Goal: Task Accomplishment & Management: Complete application form

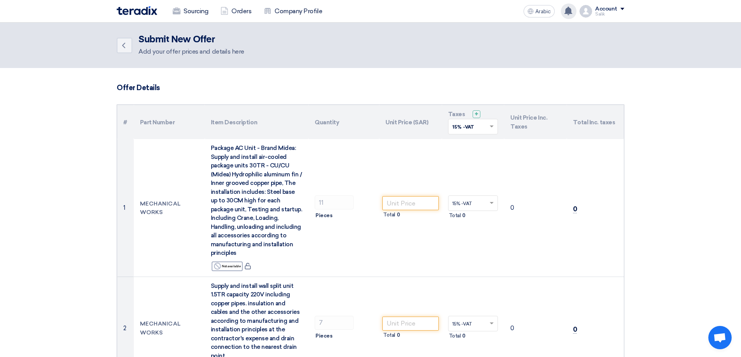
click at [569, 12] on use at bounding box center [568, 11] width 8 height 9
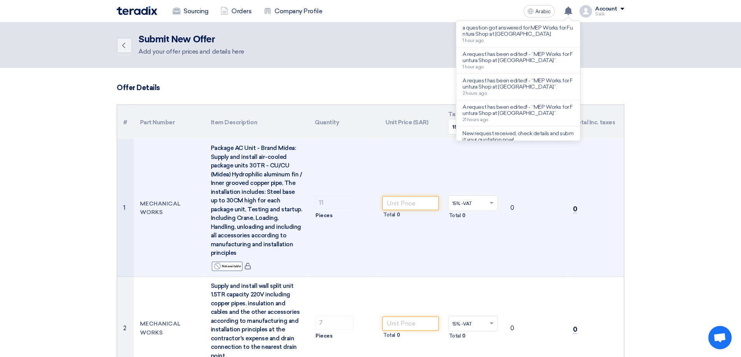
click at [375, 263] on td "11 Pieces" at bounding box center [343, 208] width 71 height 138
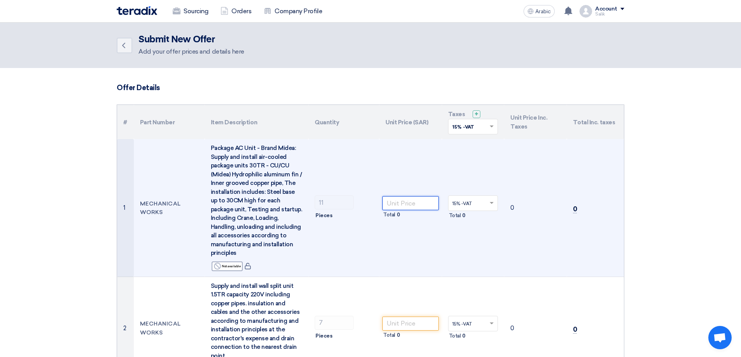
click at [399, 204] on input "number" at bounding box center [410, 203] width 56 height 14
click at [392, 203] on input "number" at bounding box center [410, 203] width 56 height 14
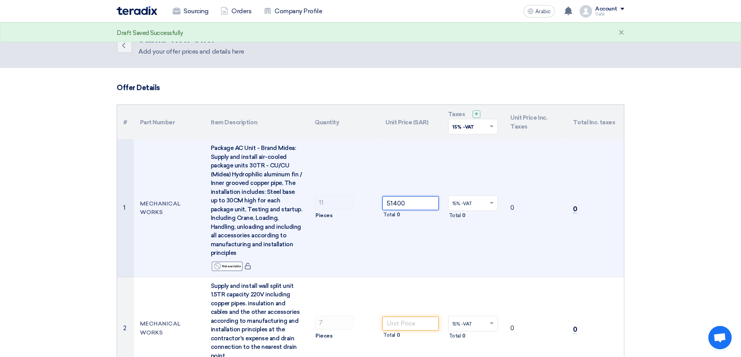
type input "51400"
click at [539, 236] on td "0" at bounding box center [535, 208] width 63 height 138
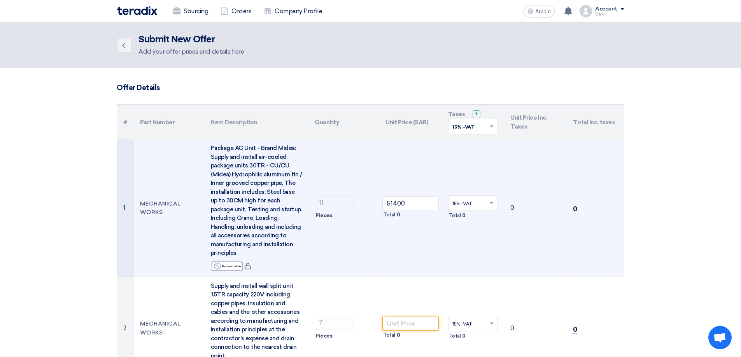
click at [548, 179] on td "0" at bounding box center [535, 208] width 63 height 138
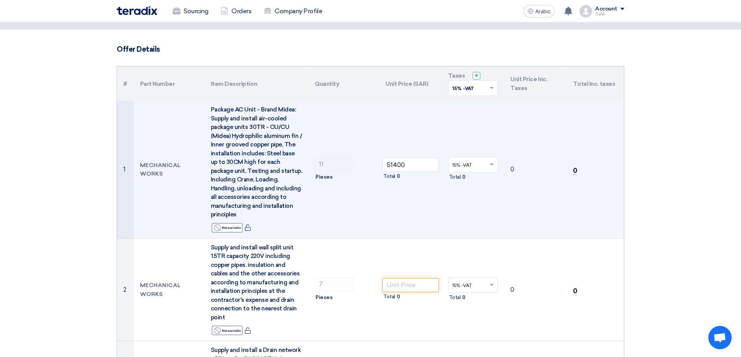
scroll to position [39, 0]
click at [524, 197] on td "0" at bounding box center [535, 169] width 63 height 138
click at [560, 169] on td "0" at bounding box center [535, 169] width 63 height 138
click at [560, 168] on td "0" at bounding box center [535, 169] width 63 height 138
click at [473, 167] on input "text" at bounding box center [469, 165] width 34 height 13
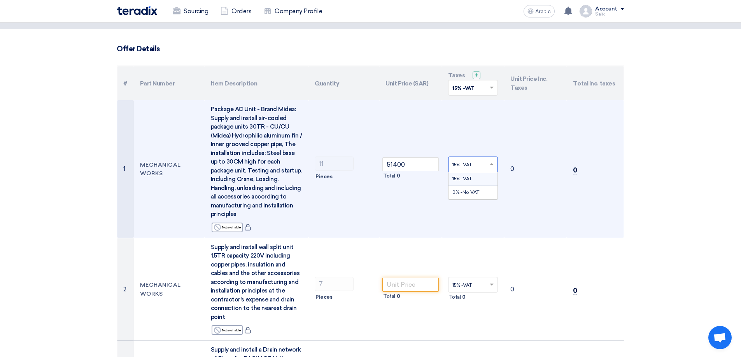
click at [467, 176] on span "15% -VAT" at bounding box center [461, 178] width 19 height 5
drag, startPoint x: 519, startPoint y: 185, endPoint x: 479, endPoint y: 173, distance: 41.7
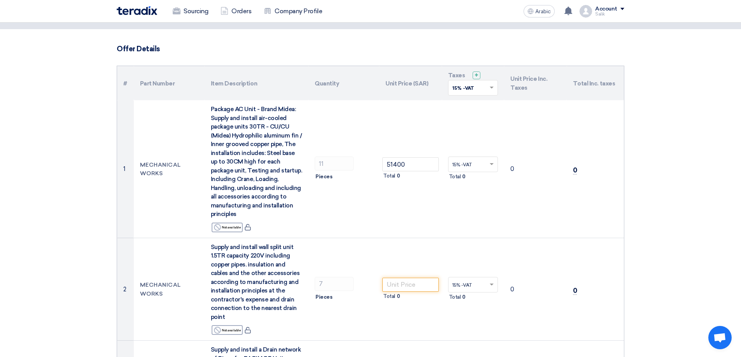
click at [518, 184] on td "0" at bounding box center [535, 169] width 63 height 138
click at [466, 166] on input "text" at bounding box center [469, 165] width 34 height 13
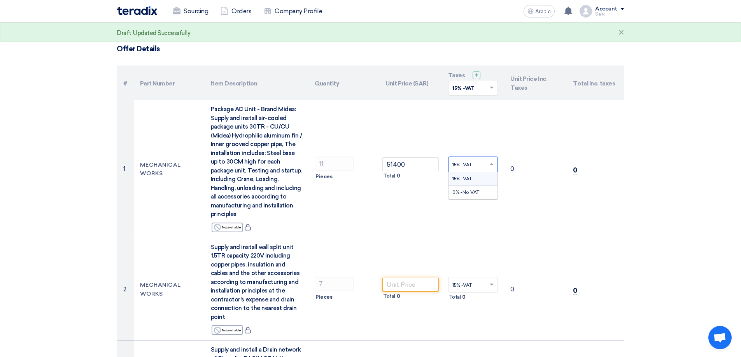
click at [466, 166] on input "text" at bounding box center [469, 165] width 34 height 13
click at [544, 193] on td "0" at bounding box center [535, 169] width 63 height 138
click at [489, 193] on td "15% -VAT × Total 0" at bounding box center [473, 169] width 63 height 138
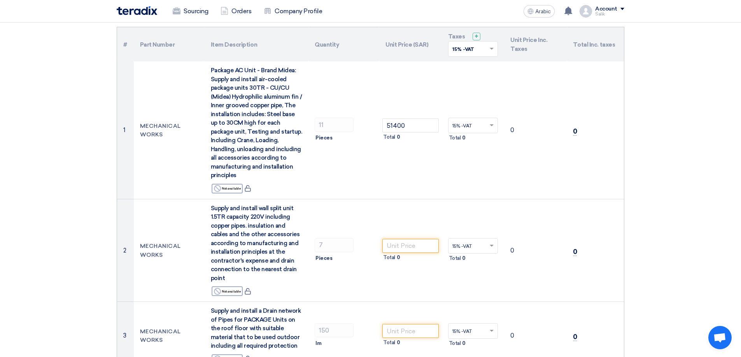
scroll to position [0, 0]
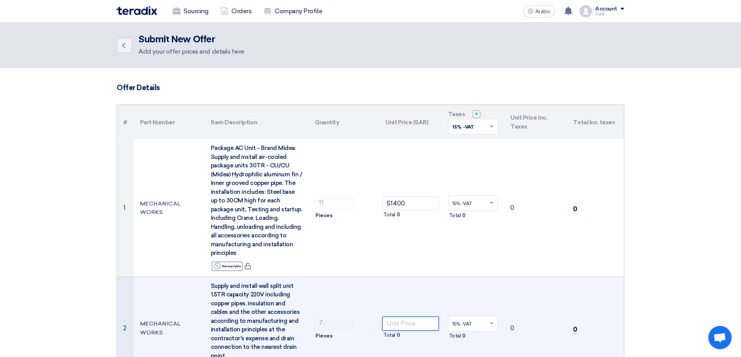
click at [409, 321] on input "number" at bounding box center [410, 324] width 56 height 14
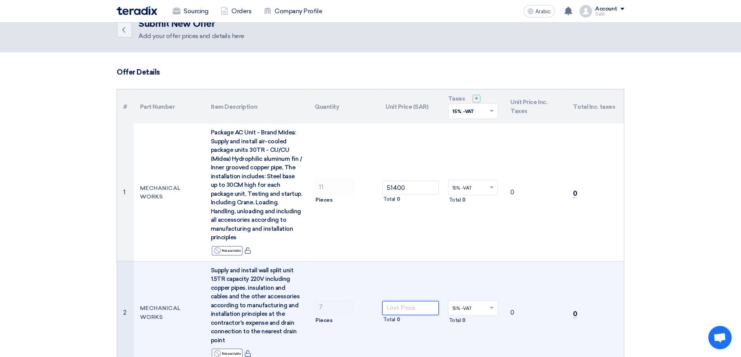
scroll to position [39, 0]
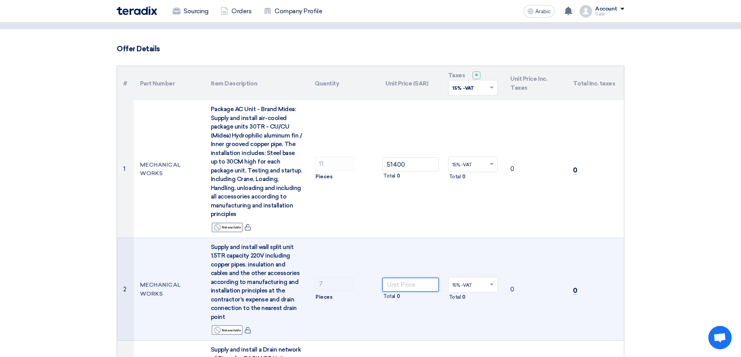
click at [417, 281] on input "number" at bounding box center [410, 285] width 56 height 14
type input "3960"
click at [434, 265] on td "3960 Total 0" at bounding box center [410, 289] width 63 height 103
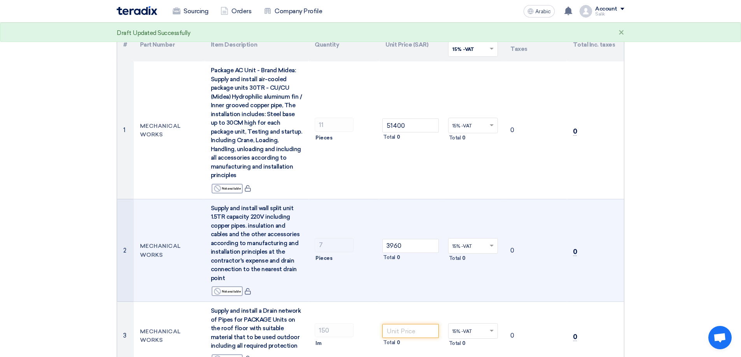
scroll to position [156, 0]
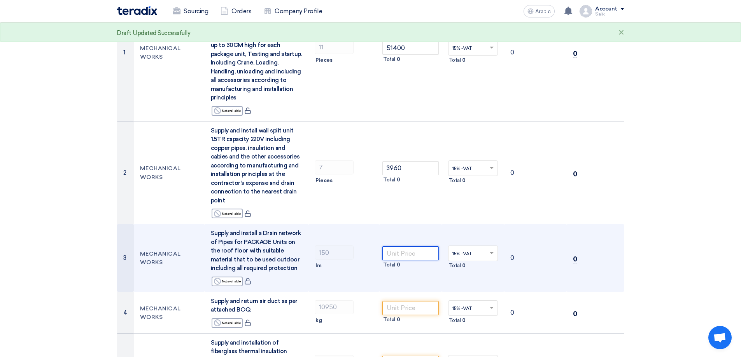
click at [404, 254] on input "number" at bounding box center [410, 254] width 56 height 14
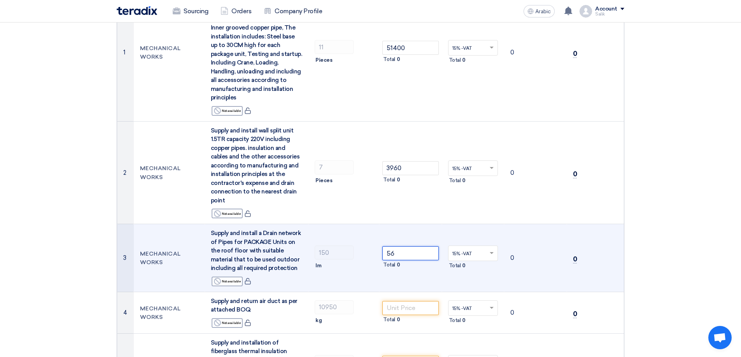
type input "56"
click at [408, 236] on td "56 Total 0" at bounding box center [410, 258] width 63 height 68
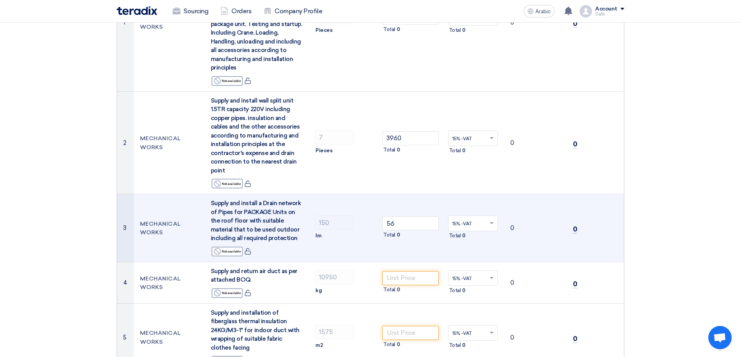
scroll to position [194, 0]
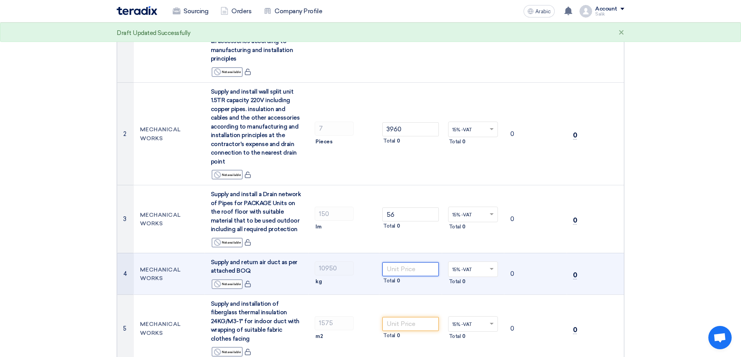
click at [401, 268] on input "number" at bounding box center [410, 270] width 56 height 14
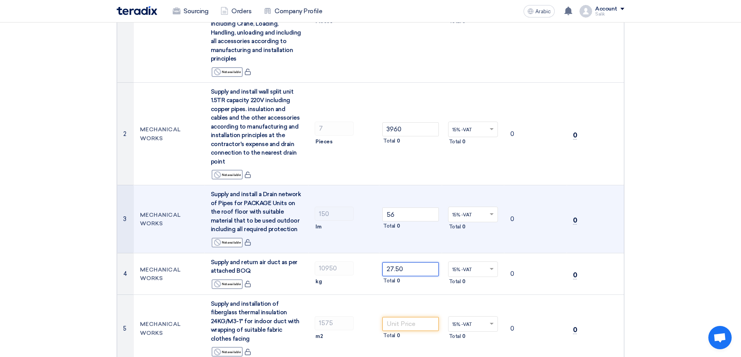
type input "27.50"
click at [436, 244] on td "56 Total 0" at bounding box center [410, 220] width 63 height 68
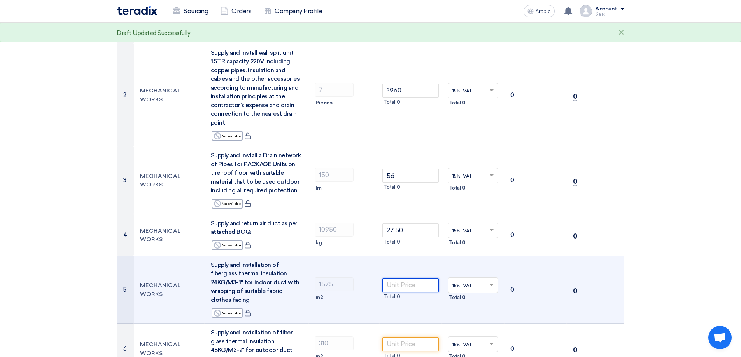
click at [398, 284] on input "number" at bounding box center [410, 285] width 56 height 14
type input "25"
click at [334, 259] on td "1575 m2" at bounding box center [343, 290] width 71 height 68
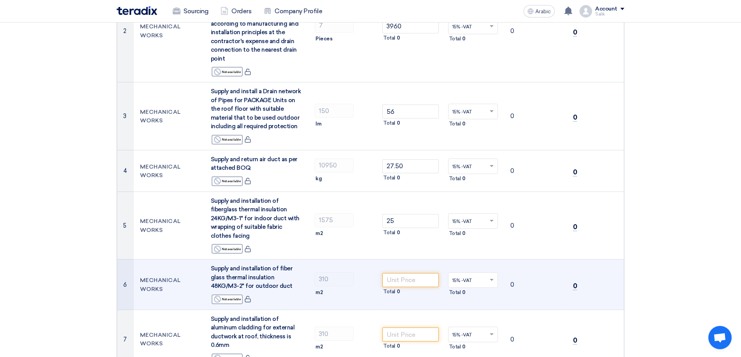
scroll to position [311, 0]
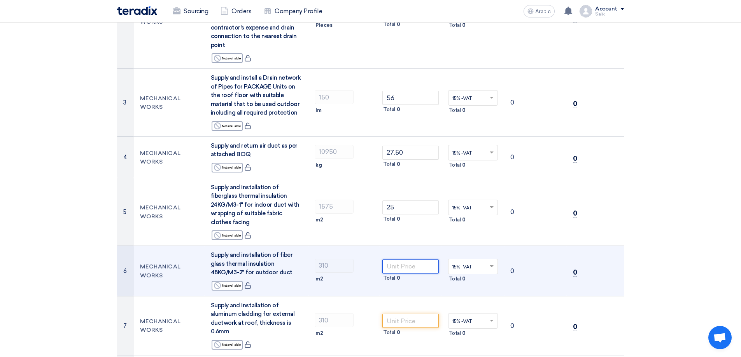
click at [398, 271] on input "number" at bounding box center [410, 267] width 56 height 14
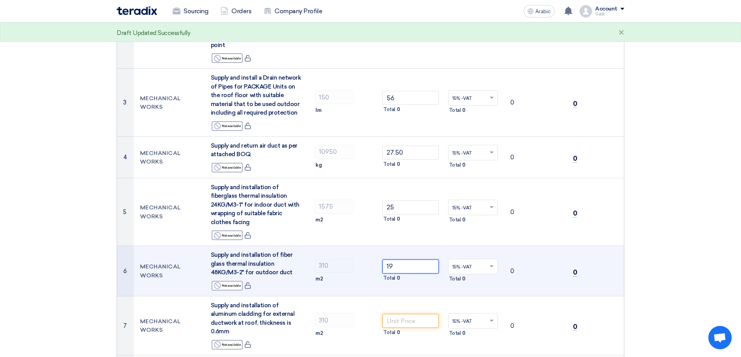
type input "1"
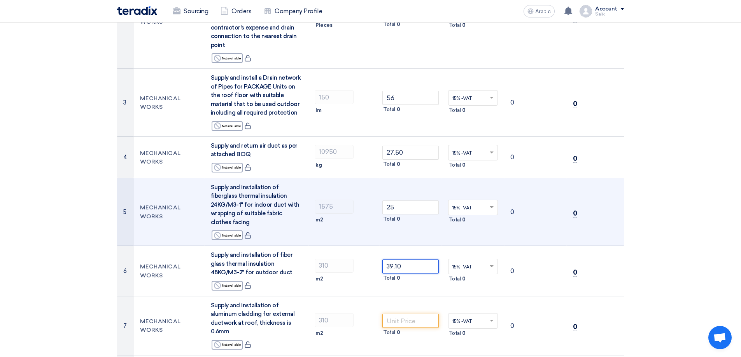
type input "39.10"
click at [380, 234] on td "25 Total 0" at bounding box center [410, 212] width 63 height 68
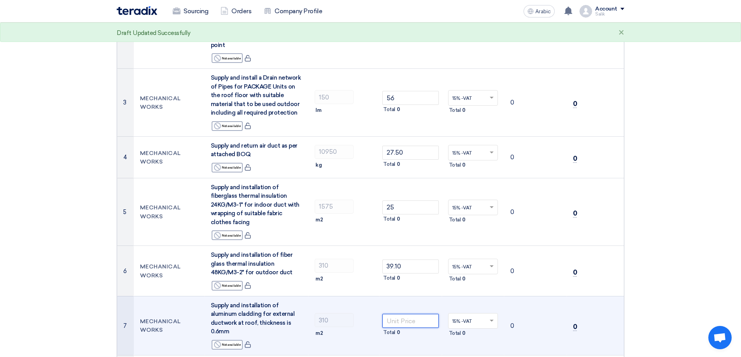
click at [390, 322] on input "number" at bounding box center [410, 321] width 56 height 14
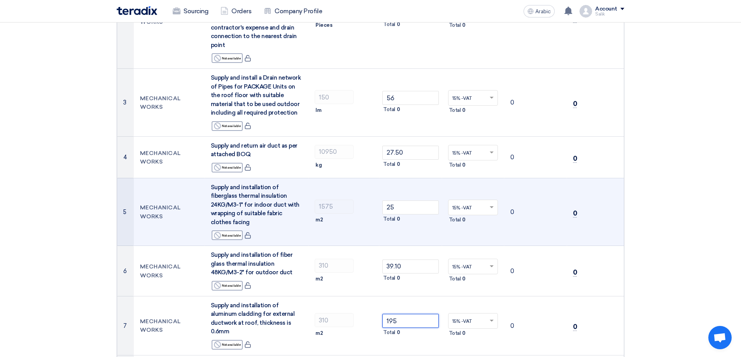
type input "195"
click at [514, 235] on td "0" at bounding box center [535, 212] width 63 height 68
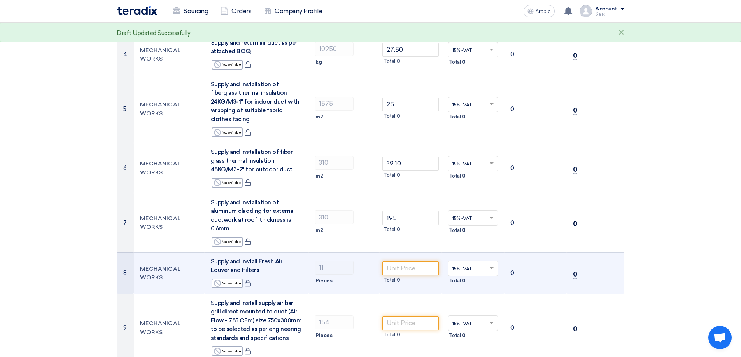
scroll to position [428, 0]
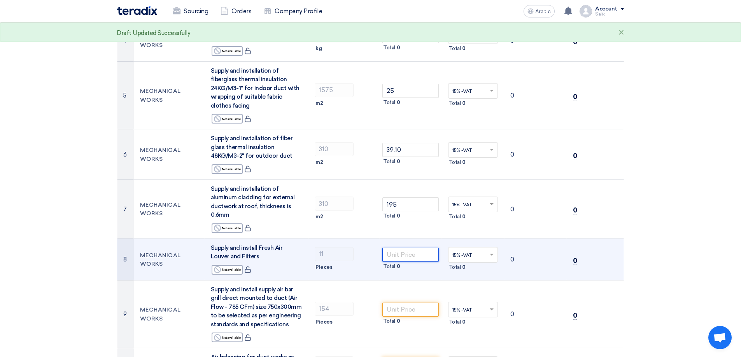
click at [396, 251] on input "number" at bounding box center [410, 255] width 56 height 14
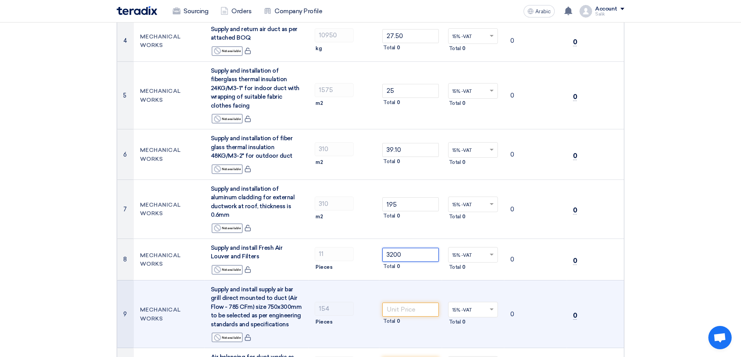
type input "3200"
click at [419, 284] on td "Total 0" at bounding box center [410, 314] width 63 height 68
click at [399, 308] on input "number" at bounding box center [410, 310] width 56 height 14
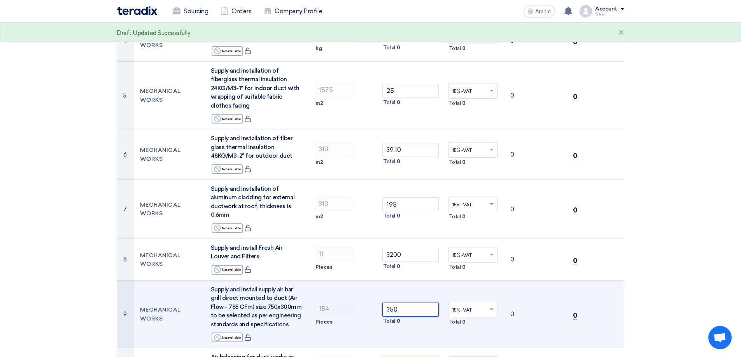
type input "350"
click at [375, 292] on td "154 Pieces" at bounding box center [343, 314] width 71 height 68
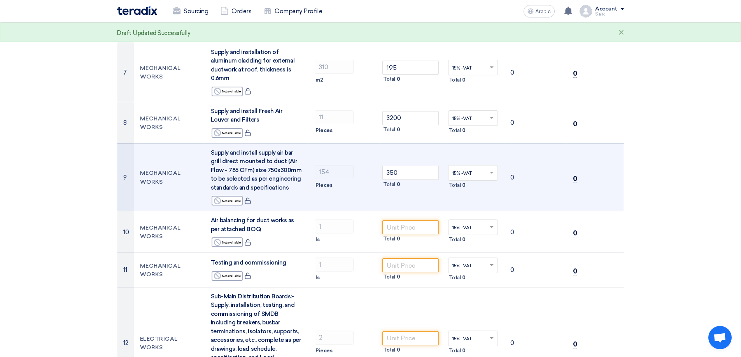
scroll to position [567, 0]
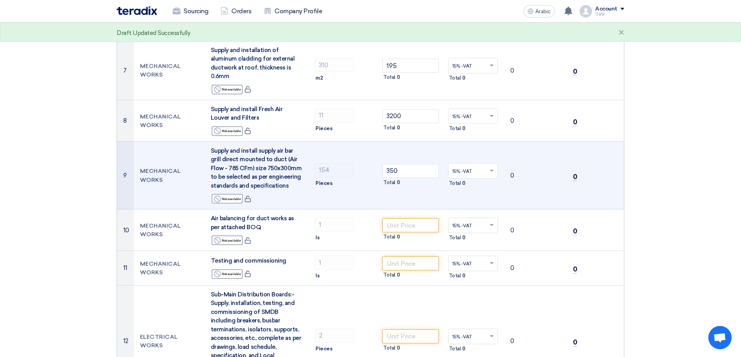
click at [408, 200] on td "350 Total 0" at bounding box center [410, 176] width 63 height 68
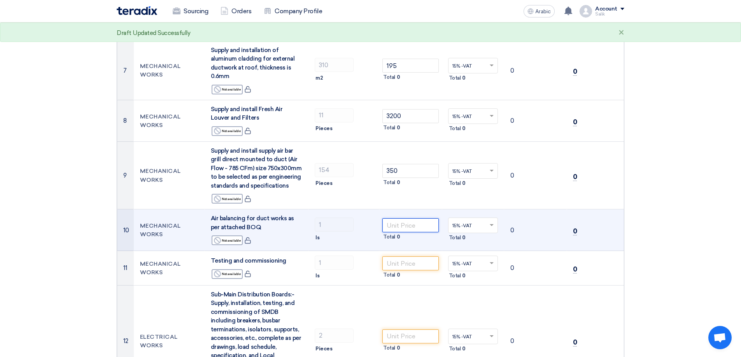
click at [397, 222] on input "number" at bounding box center [410, 226] width 56 height 14
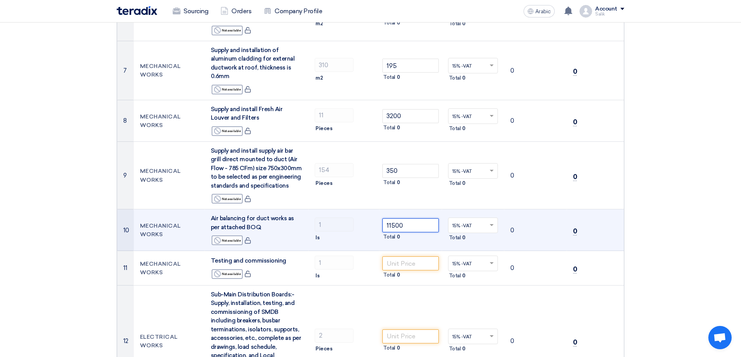
type input "11500"
click at [368, 219] on div "1" at bounding box center [344, 225] width 58 height 14
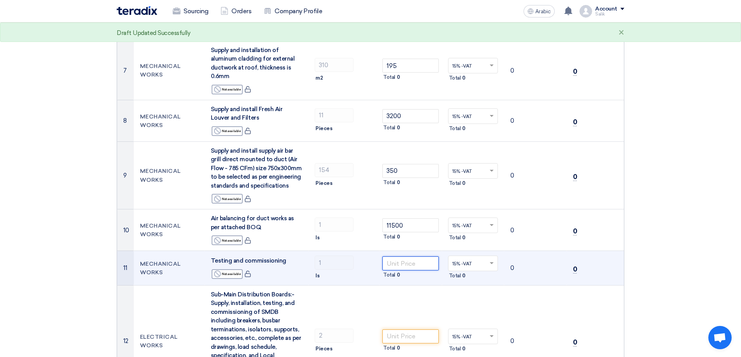
click at [399, 263] on input "number" at bounding box center [410, 264] width 56 height 14
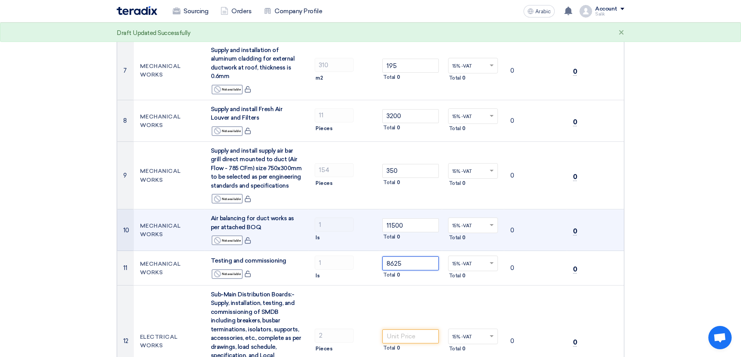
type input "8625"
click at [350, 232] on td "1 ls" at bounding box center [343, 231] width 71 height 42
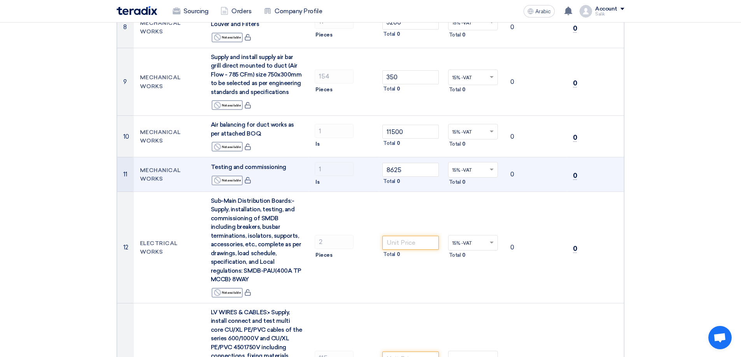
scroll to position [661, 0]
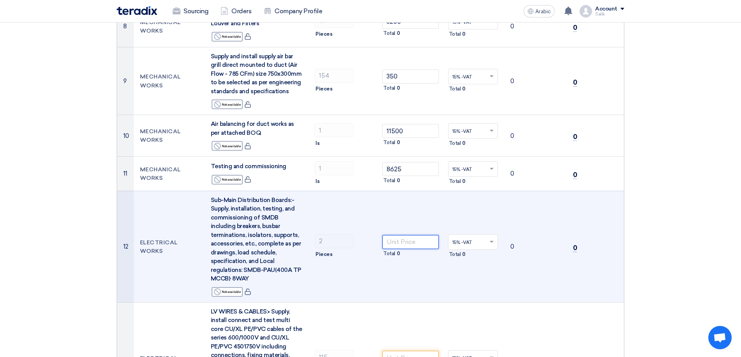
click at [399, 243] on input "number" at bounding box center [410, 242] width 56 height 14
type input "11500"
click at [394, 216] on td "11500 Total 0" at bounding box center [410, 247] width 63 height 112
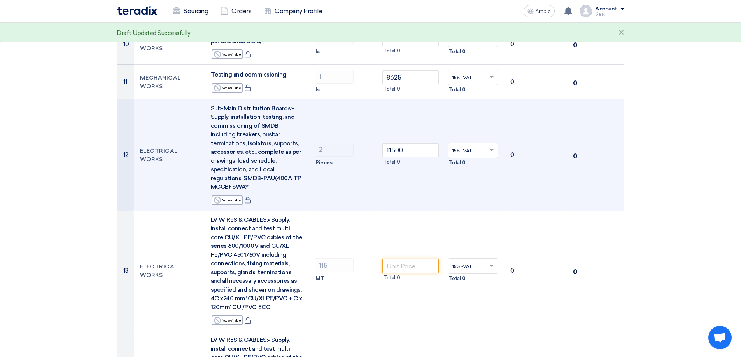
scroll to position [758, 0]
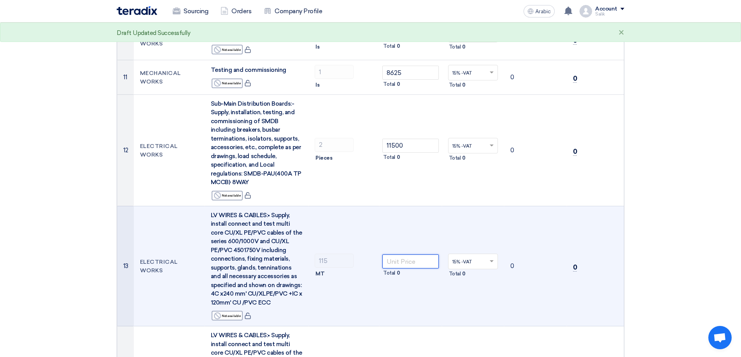
click at [396, 264] on input "number" at bounding box center [410, 262] width 56 height 14
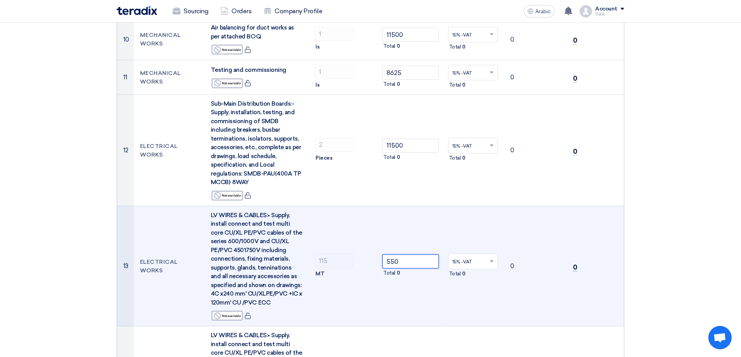
type input "550"
click at [420, 235] on td "550 Total 0" at bounding box center [410, 266] width 63 height 121
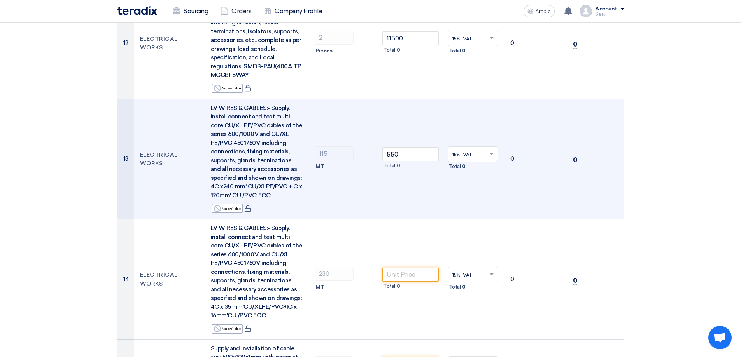
scroll to position [872, 0]
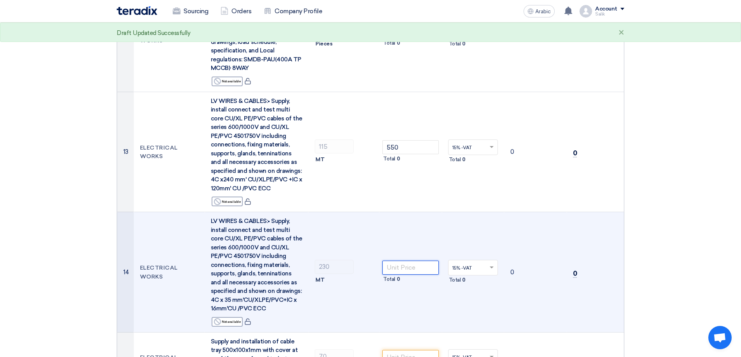
click at [394, 270] on input "number" at bounding box center [410, 268] width 56 height 14
type input "111.50"
click at [408, 236] on td "111.50 Total 0" at bounding box center [410, 272] width 63 height 121
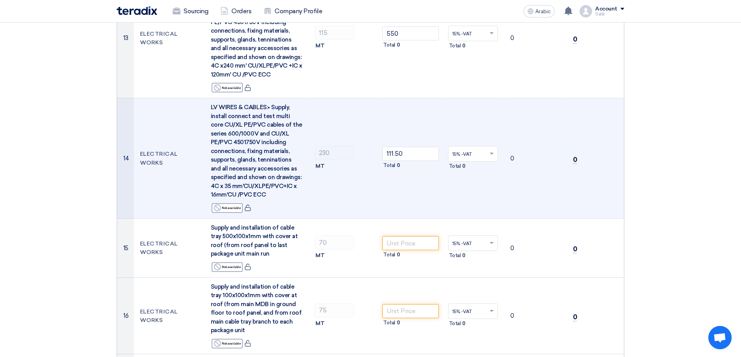
scroll to position [986, 0]
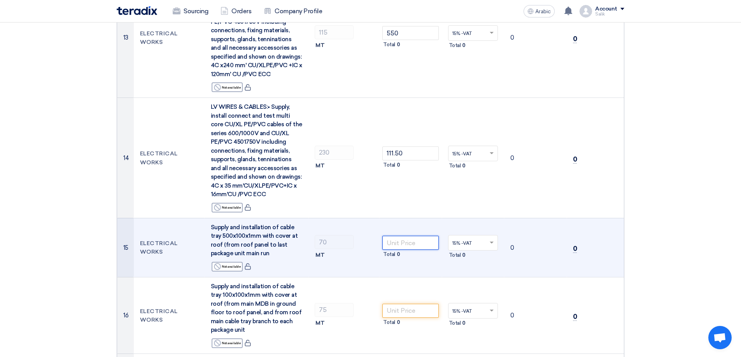
click at [403, 245] on input "number" at bounding box center [410, 243] width 56 height 14
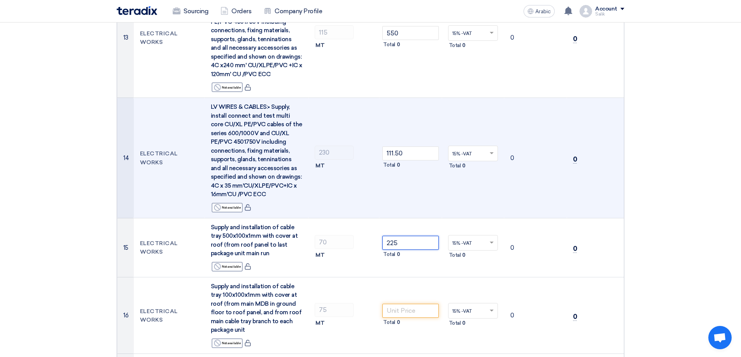
type input "225"
click at [429, 197] on td "111.50 Total 0" at bounding box center [410, 158] width 63 height 121
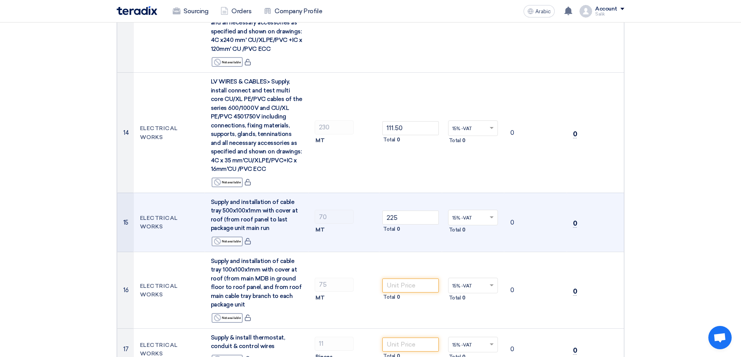
scroll to position [1025, 0]
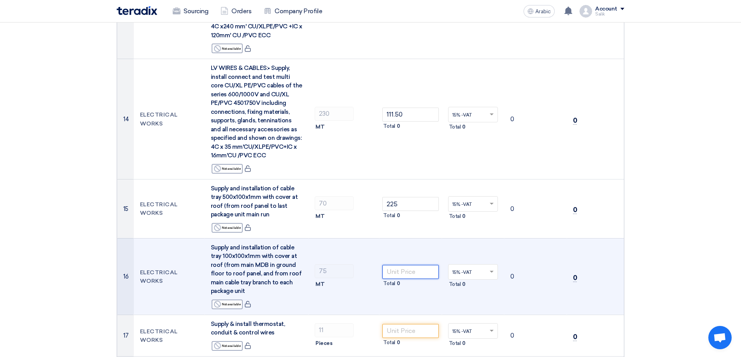
click at [398, 273] on input "number" at bounding box center [410, 272] width 56 height 14
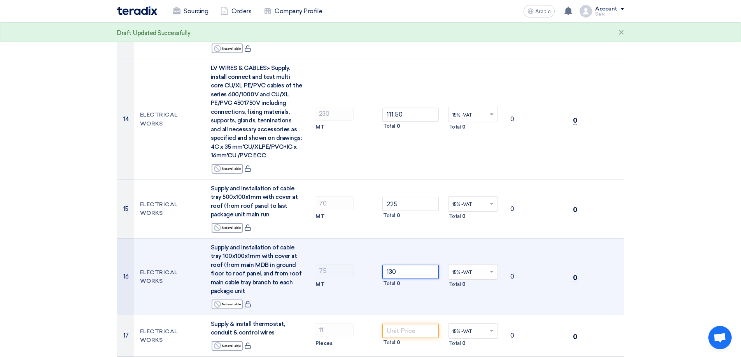
type input "130"
click at [424, 256] on td "130 Total 0" at bounding box center [410, 276] width 63 height 77
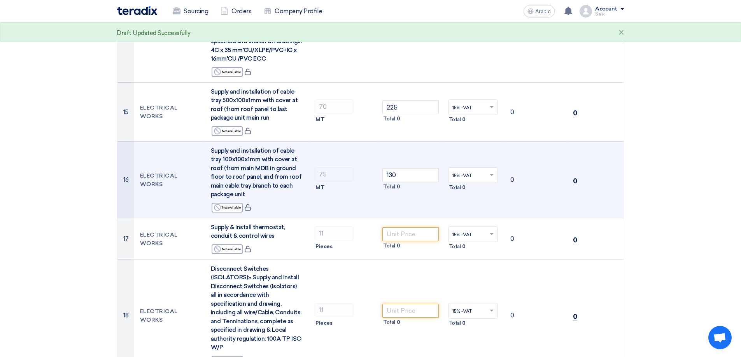
scroll to position [1127, 0]
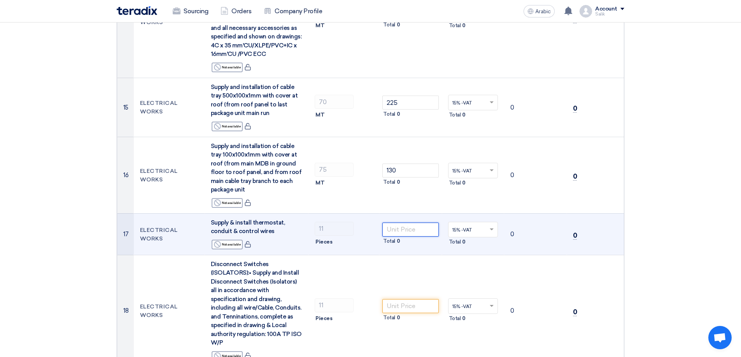
click at [399, 228] on input "number" at bounding box center [410, 230] width 56 height 14
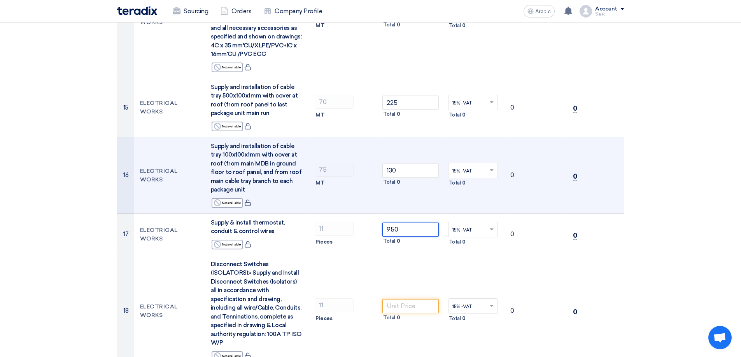
type input "950"
click at [419, 202] on td "130 Total 0" at bounding box center [410, 175] width 63 height 77
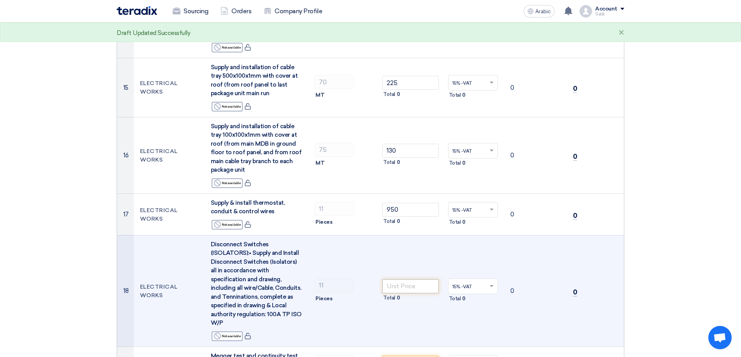
scroll to position [1166, 0]
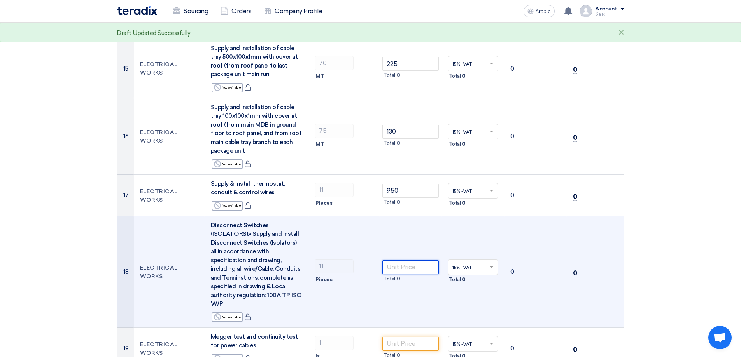
click at [392, 268] on input "number" at bounding box center [410, 268] width 56 height 14
type input "950"
click at [434, 233] on td "950 Total 0" at bounding box center [410, 272] width 63 height 112
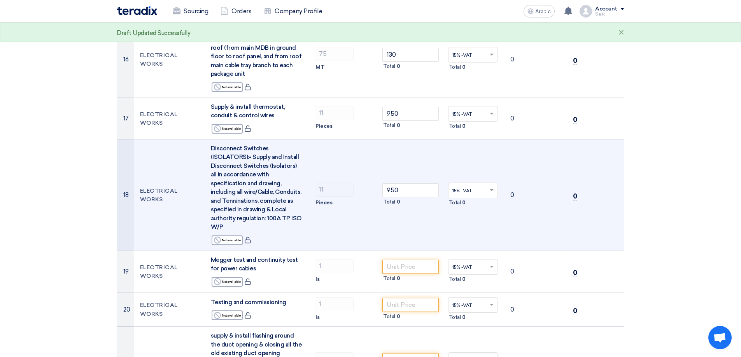
scroll to position [1243, 0]
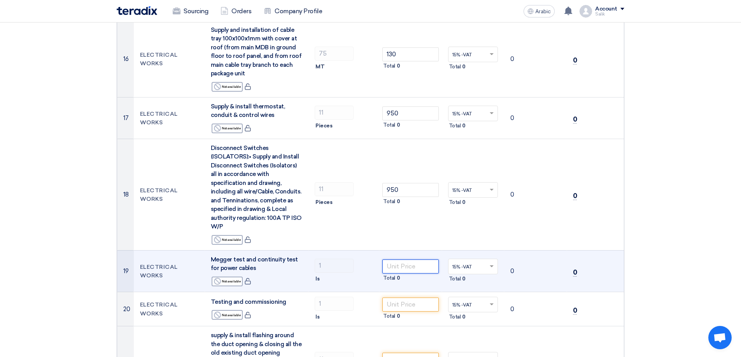
click at [408, 269] on input "number" at bounding box center [410, 267] width 56 height 14
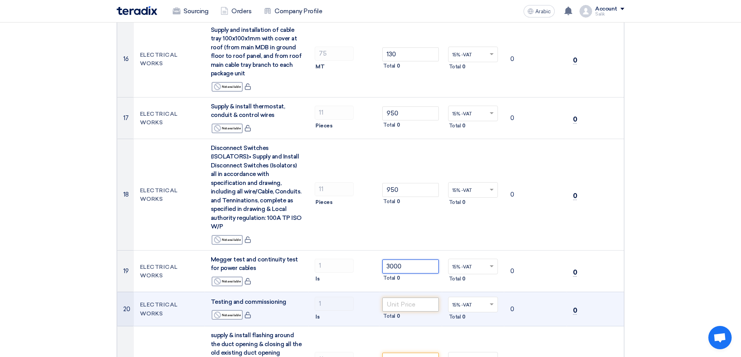
type input "3000"
click at [392, 305] on input "number" at bounding box center [410, 305] width 56 height 14
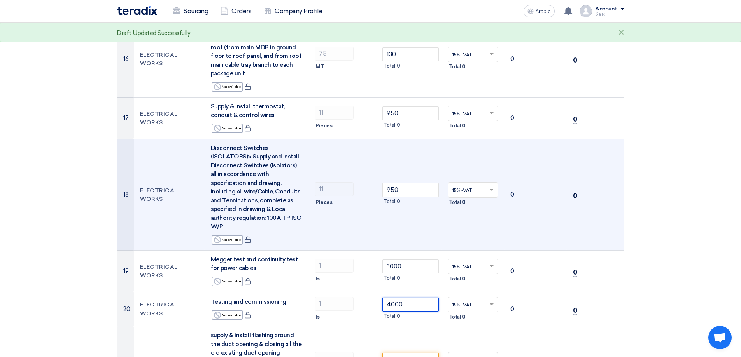
type input "4000"
click at [425, 243] on td "950 Total 0" at bounding box center [410, 195] width 63 height 112
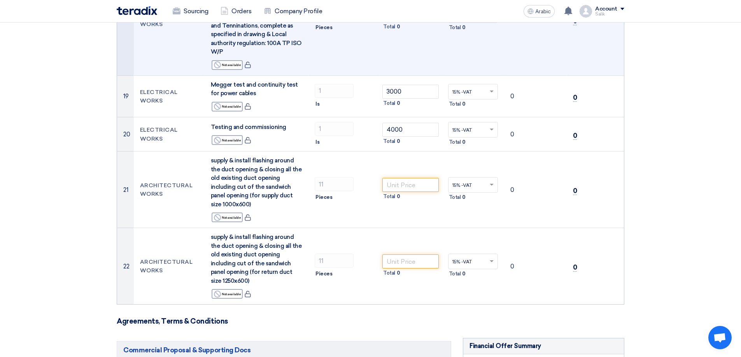
scroll to position [1422, 0]
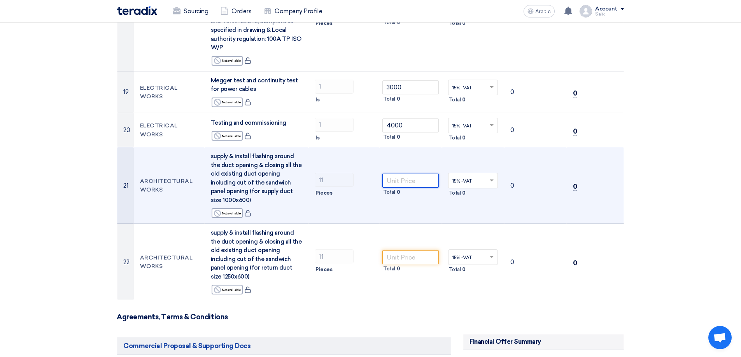
click at [396, 177] on input "number" at bounding box center [410, 181] width 56 height 14
type input "1050"
click at [437, 207] on td "1050 Total 0" at bounding box center [410, 185] width 63 height 77
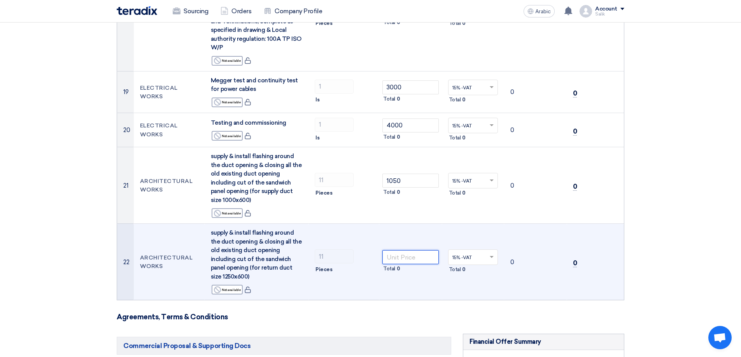
click at [404, 250] on input "number" at bounding box center [410, 257] width 56 height 14
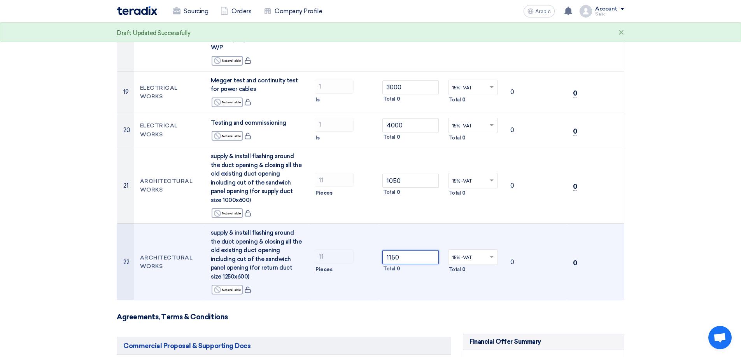
type input "1150"
click at [573, 224] on td "0" at bounding box center [595, 262] width 57 height 77
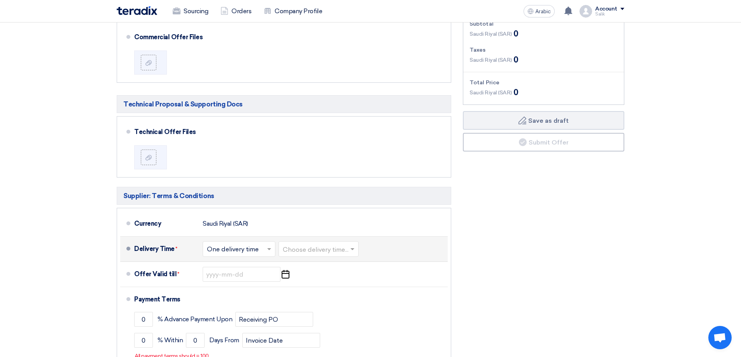
scroll to position [1772, 0]
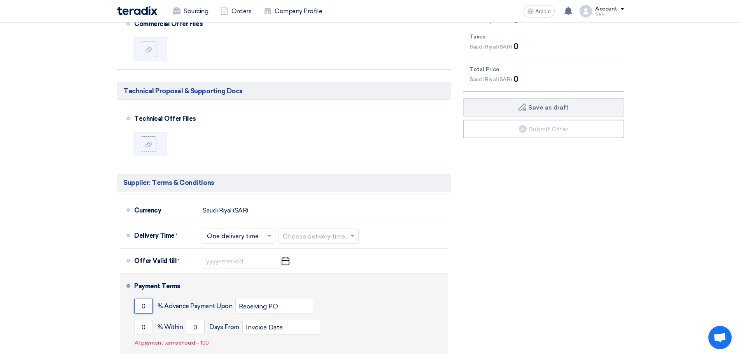
drag, startPoint x: 145, startPoint y: 288, endPoint x: 137, endPoint y: 288, distance: 7.8
click at [137, 299] on input "0" at bounding box center [143, 306] width 19 height 15
type input "50"
click at [245, 277] on div "Payment Terms" at bounding box center [286, 286] width 304 height 19
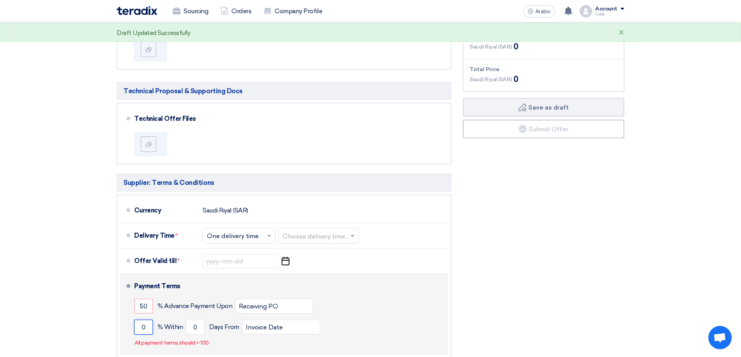
drag, startPoint x: 147, startPoint y: 309, endPoint x: 140, endPoint y: 309, distance: 7.0
click at [140, 320] on input "0" at bounding box center [143, 327] width 19 height 15
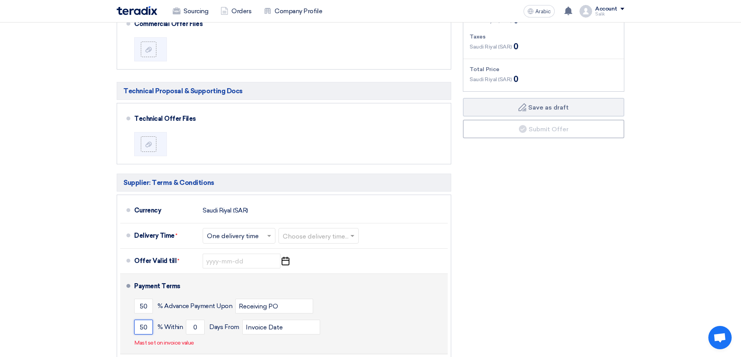
type input "50"
click at [353, 296] on div "50 % Advance Payment Upon Receiving PO" at bounding box center [289, 306] width 310 height 21
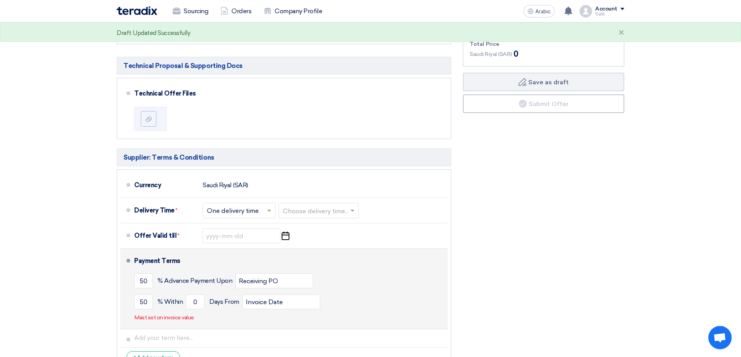
scroll to position [1811, 0]
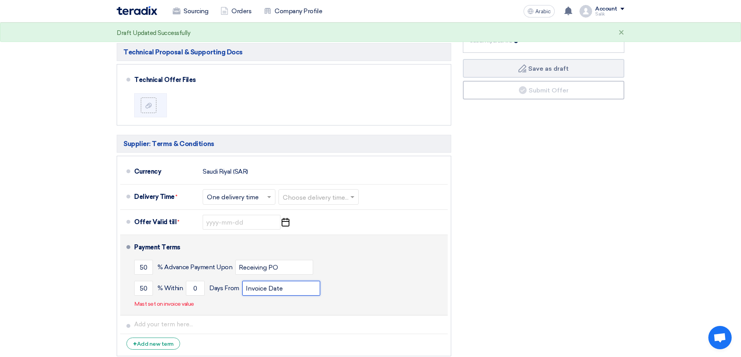
click at [291, 281] on input "Invoice Date" at bounding box center [281, 288] width 78 height 15
drag, startPoint x: 289, startPoint y: 273, endPoint x: 232, endPoint y: 273, distance: 57.2
click at [232, 278] on div "50 % [DATE] From Invoice Date" at bounding box center [289, 288] width 310 height 21
click at [392, 278] on div "50 % [DATE] From Invoice Date" at bounding box center [289, 288] width 310 height 21
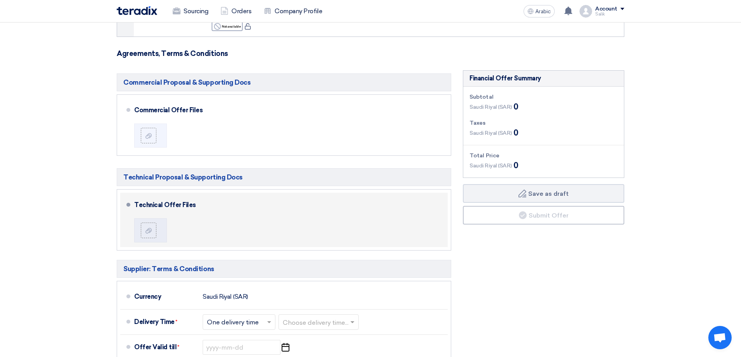
scroll to position [1672, 0]
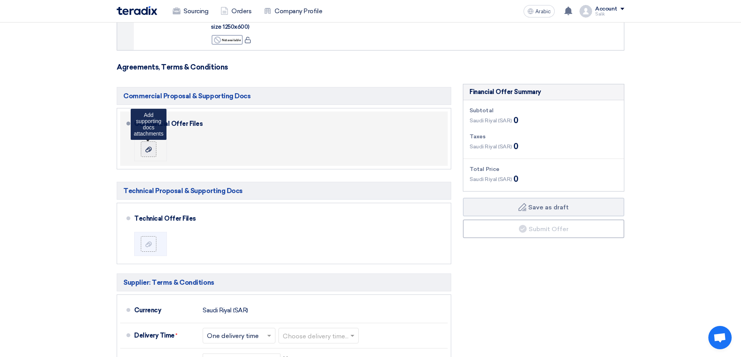
click at [152, 145] on div at bounding box center [148, 149] width 9 height 8
click at [0, 0] on input "file" at bounding box center [0, 0] width 0 height 0
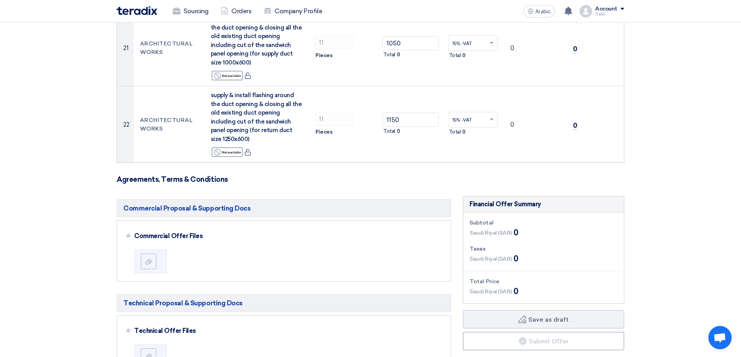
scroll to position [1556, 0]
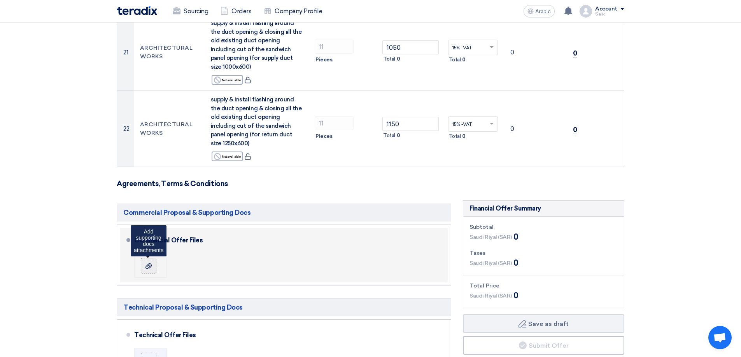
click at [150, 258] on label at bounding box center [149, 266] width 16 height 16
click at [0, 0] on input "file" at bounding box center [0, 0] width 0 height 0
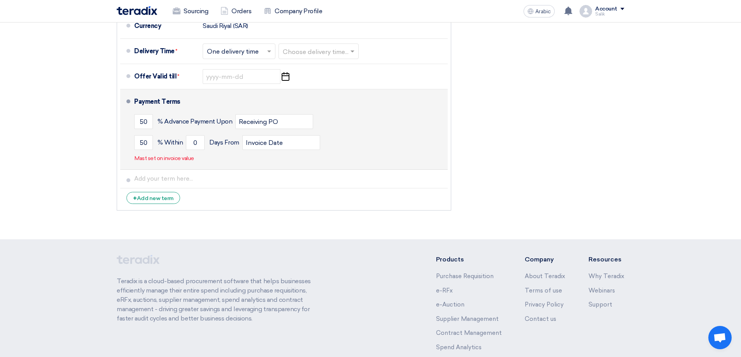
scroll to position [1920, 0]
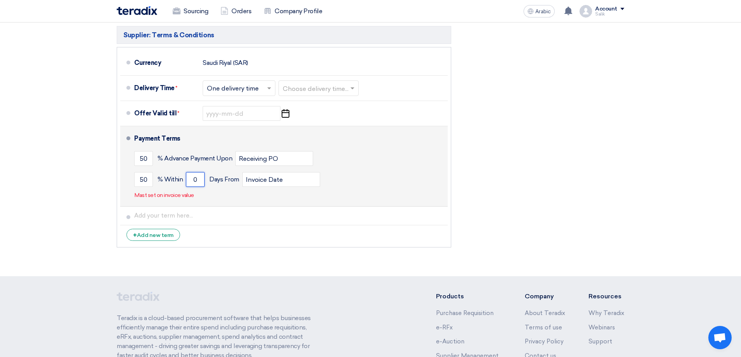
drag, startPoint x: 201, startPoint y: 162, endPoint x: 193, endPoint y: 161, distance: 7.4
click at [193, 172] on input "0" at bounding box center [195, 179] width 19 height 15
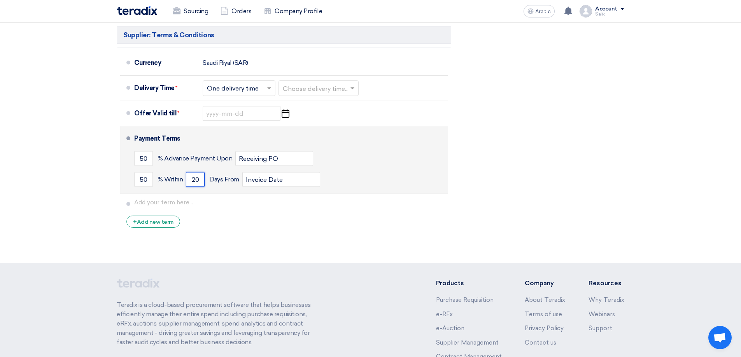
type input "20"
click at [368, 148] on div "50 % Advance Payment Upon Receiving PO" at bounding box center [289, 158] width 310 height 21
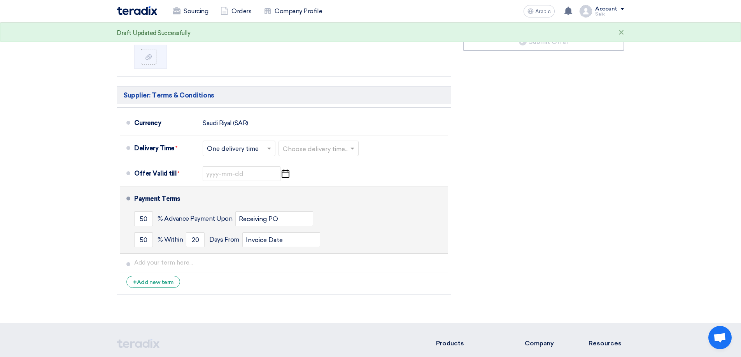
scroll to position [1842, 0]
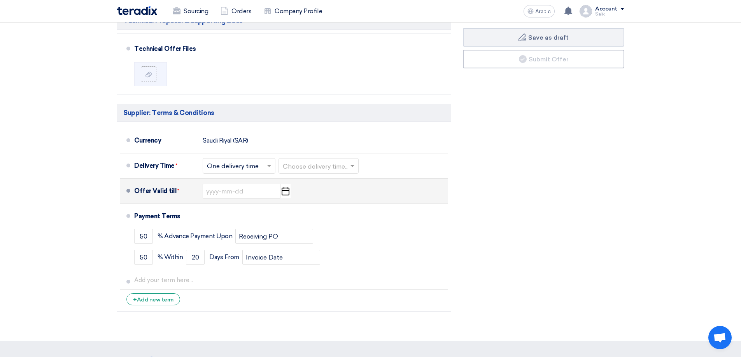
click at [284, 184] on icon "Pick a date" at bounding box center [285, 191] width 11 height 14
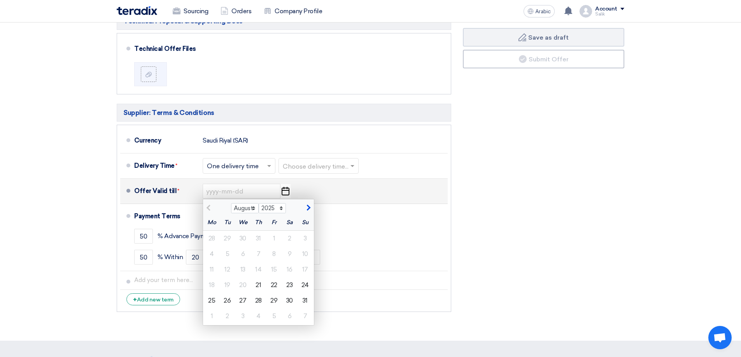
click at [306, 205] on span "button" at bounding box center [307, 208] width 4 height 7
select select "9"
click at [300, 262] on div "21" at bounding box center [306, 270] width 16 height 16
type input "[DATE]"
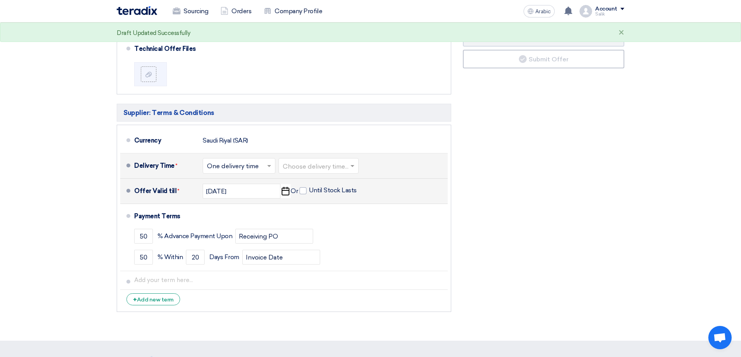
click at [265, 161] on input "text" at bounding box center [239, 166] width 65 height 11
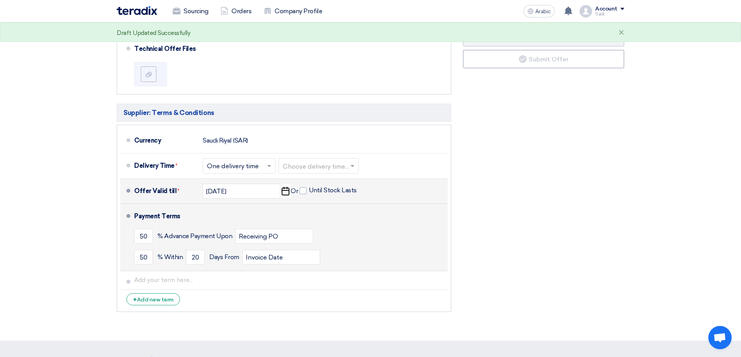
click at [322, 207] on div "Payment Terms" at bounding box center [286, 216] width 304 height 19
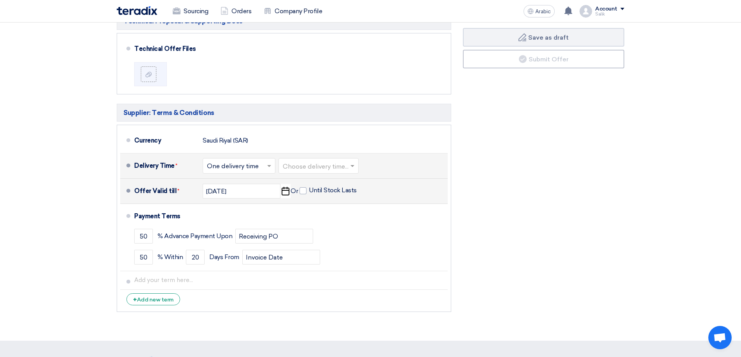
click at [356, 162] on span at bounding box center [353, 166] width 10 height 8
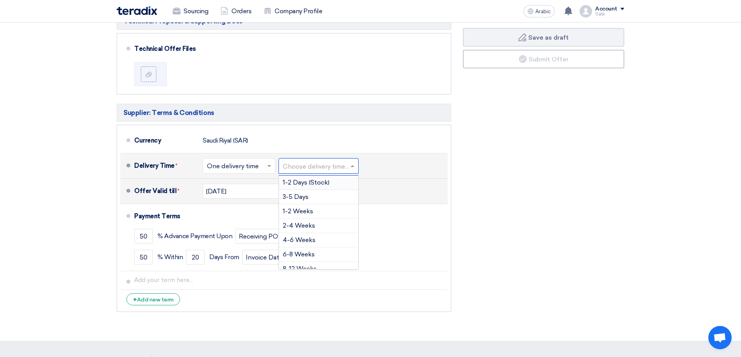
click at [267, 162] on span at bounding box center [270, 166] width 10 height 8
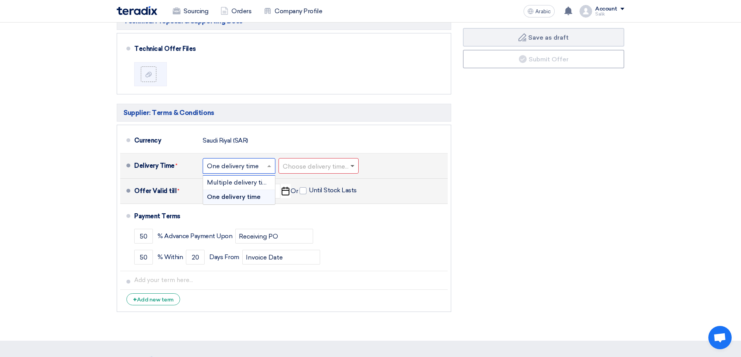
click at [354, 165] on span at bounding box center [352, 166] width 4 height 3
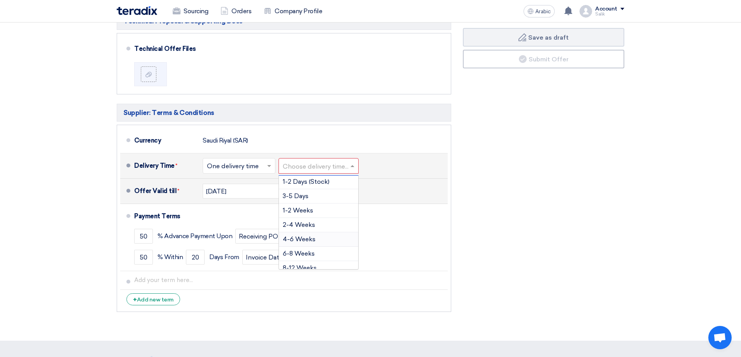
scroll to position [0, 0]
click at [317, 205] on div "1-2 Weeks" at bounding box center [318, 212] width 79 height 14
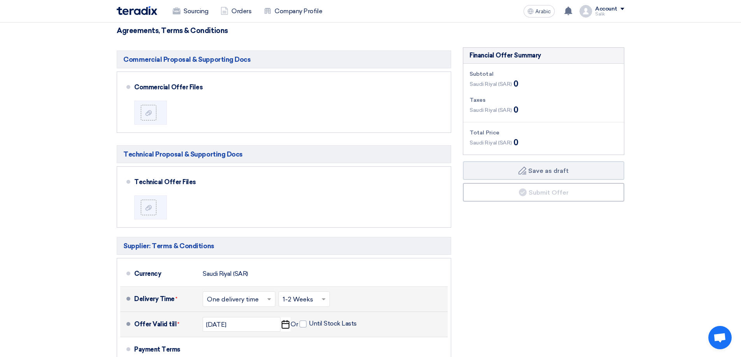
scroll to position [1634, 0]
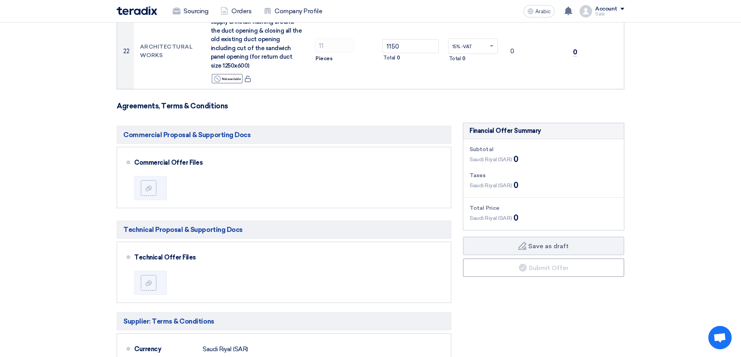
click at [528, 271] on div "Financial Offer Summary Subtotal [GEOGRAPHIC_DATA] (SAR) 0 Taxes [GEOGRAPHIC_DA…" at bounding box center [543, 324] width 173 height 402
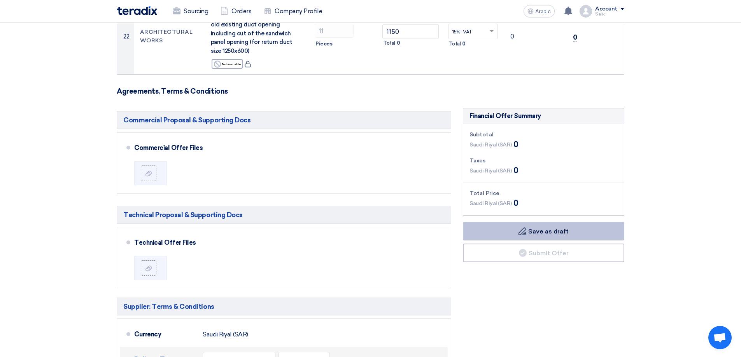
scroll to position [1646, 0]
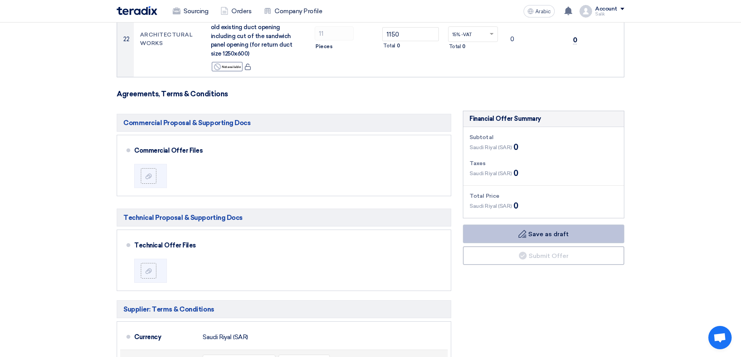
click at [545, 231] on font "Save as draft" at bounding box center [548, 234] width 40 height 7
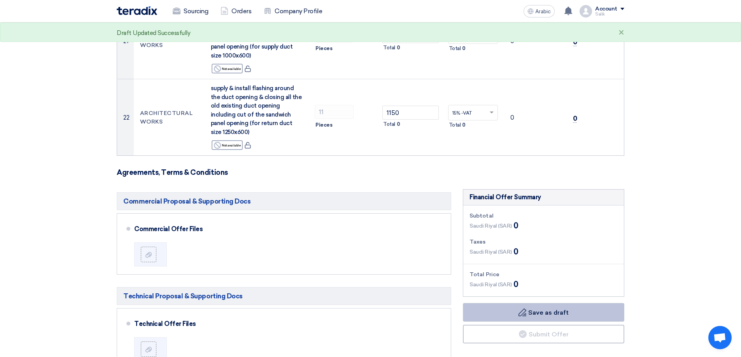
scroll to position [1490, 0]
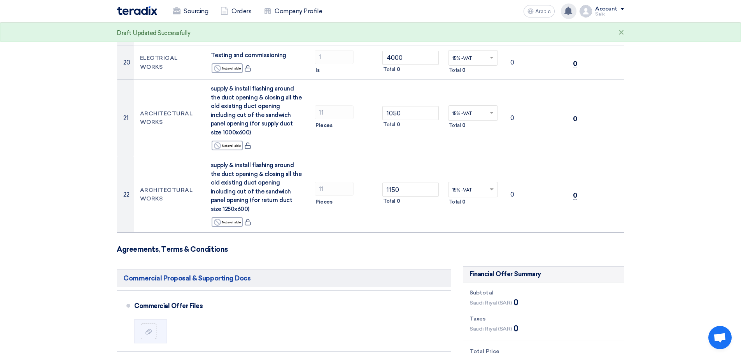
click at [567, 16] on div "a question got answered for MEP Works for Funtura Shop at [GEOGRAPHIC_DATA] 1 h…" at bounding box center [569, 12] width 16 height 16
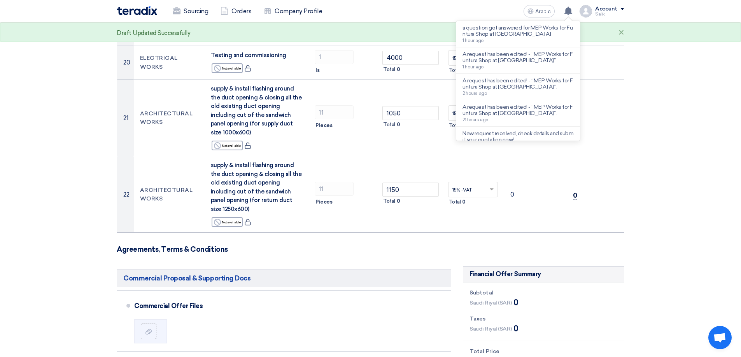
click at [496, 35] on font "a question got answered for MEP Works for Funtura Shop at [GEOGRAPHIC_DATA]" at bounding box center [517, 31] width 110 height 13
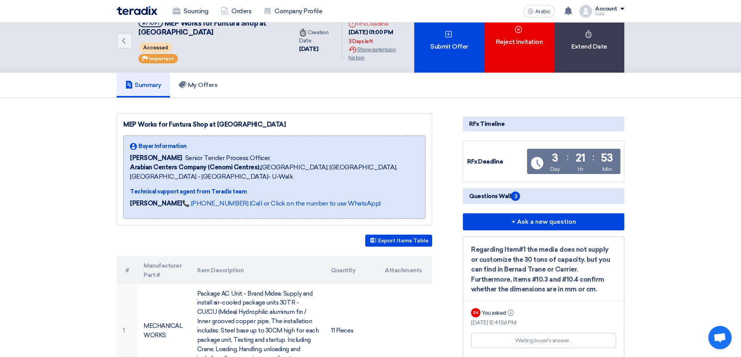
scroll to position [0, 0]
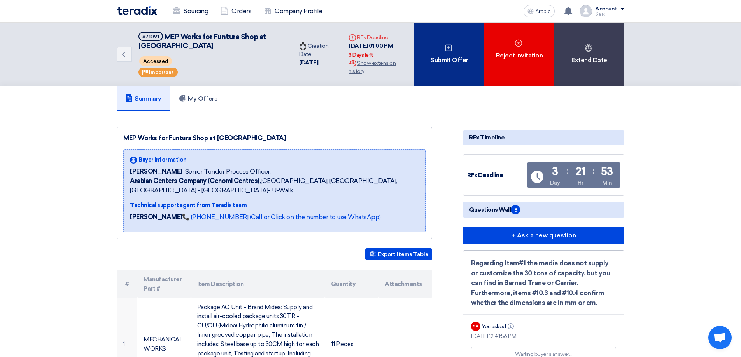
click at [450, 64] on font "Submit Offer" at bounding box center [449, 59] width 38 height 7
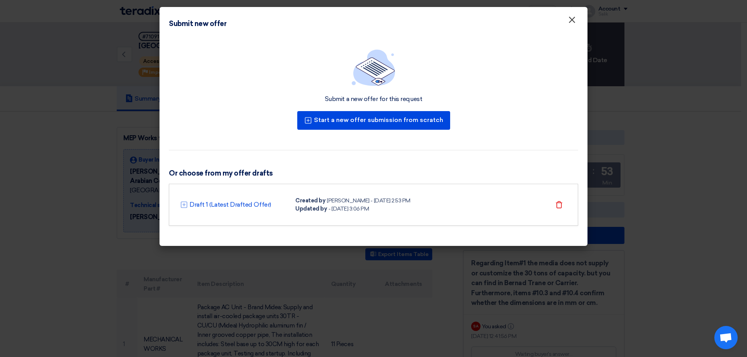
drag, startPoint x: 572, startPoint y: 19, endPoint x: 573, endPoint y: 23, distance: 3.9
click at [571, 19] on font "×" at bounding box center [572, 22] width 8 height 16
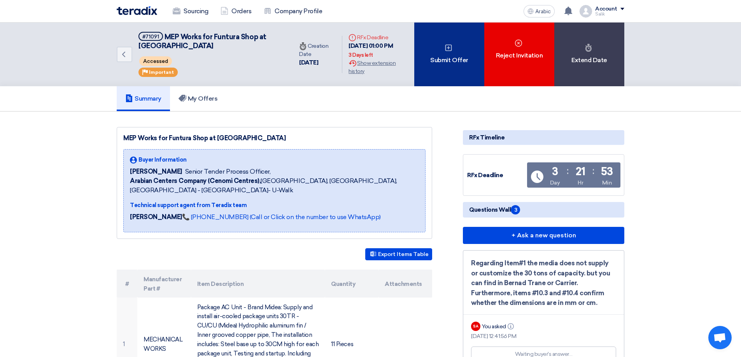
click at [443, 68] on div "Submit Offer" at bounding box center [449, 55] width 70 height 64
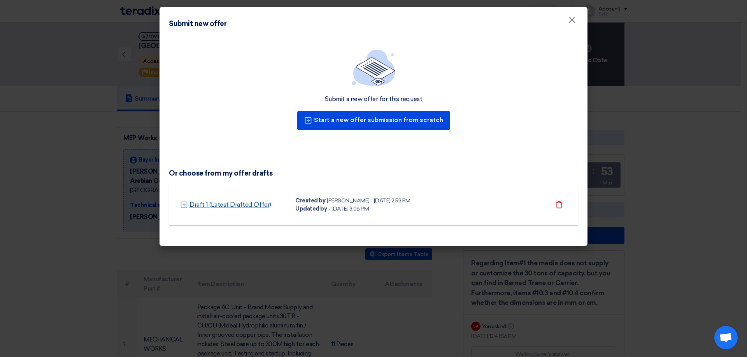
click at [245, 207] on font "Draft 1 (Latest Drafted Offer)" at bounding box center [230, 204] width 82 height 7
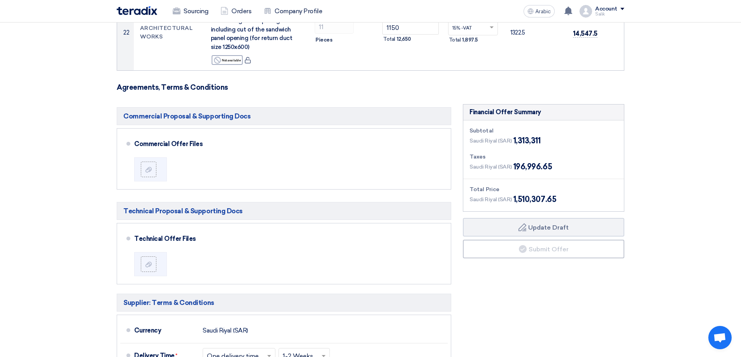
scroll to position [1634, 0]
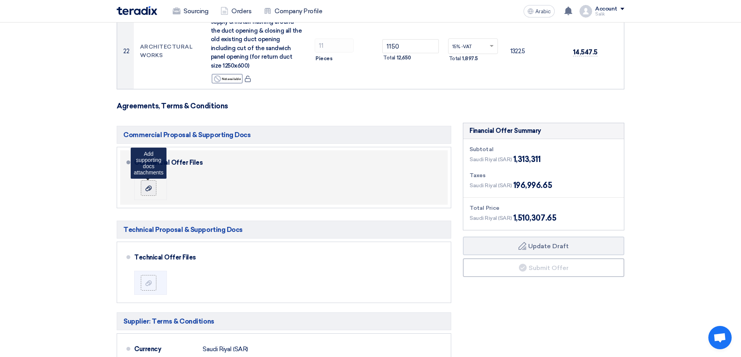
click at [149, 186] on icon at bounding box center [148, 189] width 6 height 6
click at [0, 0] on input "file" at bounding box center [0, 0] width 0 height 0
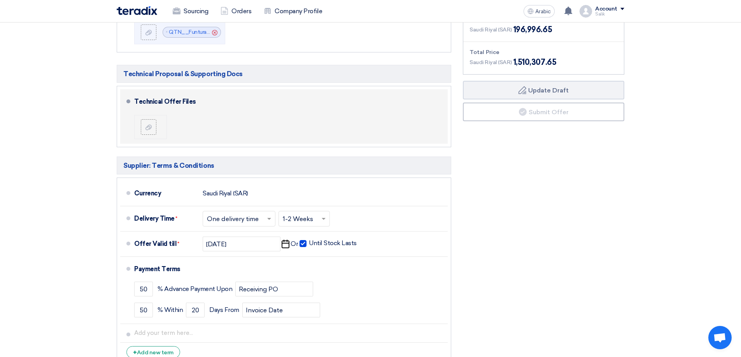
scroll to position [1789, 0]
click at [139, 116] on li at bounding box center [150, 128] width 33 height 24
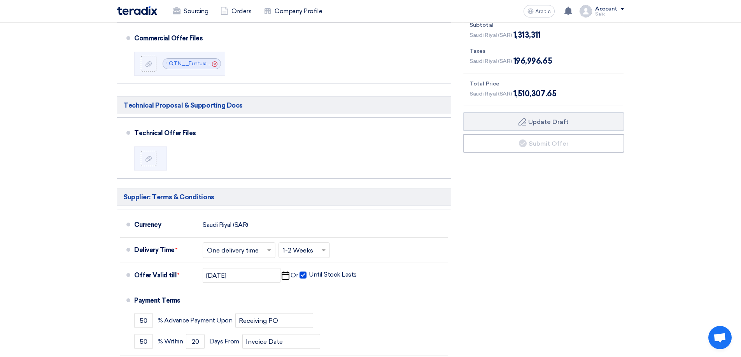
scroll to position [1711, 0]
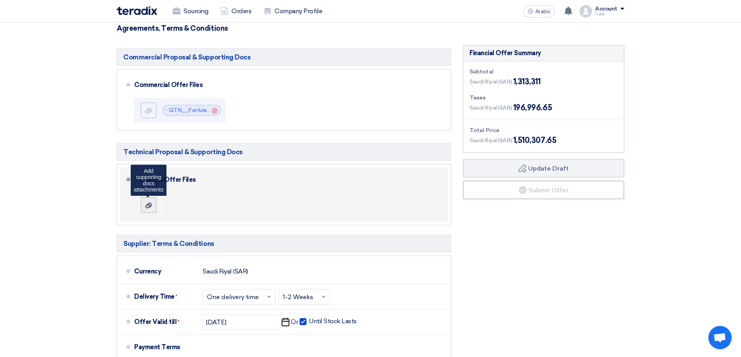
click at [152, 198] on label at bounding box center [149, 206] width 16 height 16
click at [0, 0] on input "file" at bounding box center [0, 0] width 0 height 0
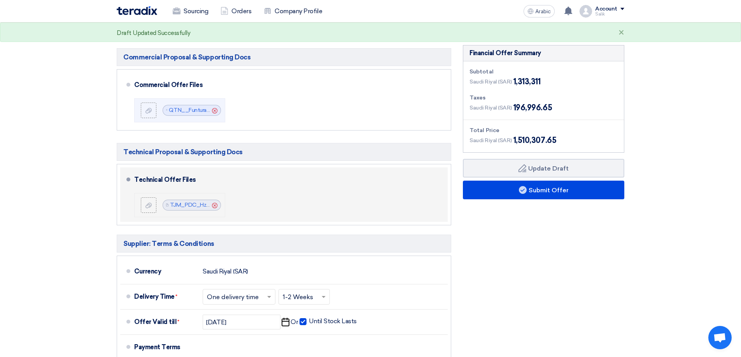
click at [215, 203] on icon "Cancel" at bounding box center [214, 205] width 5 height 5
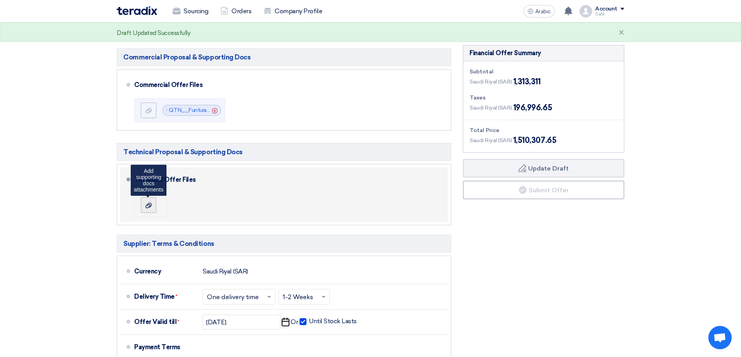
click at [149, 198] on label at bounding box center [149, 206] width 16 height 16
click at [0, 0] on input "file" at bounding box center [0, 0] width 0 height 0
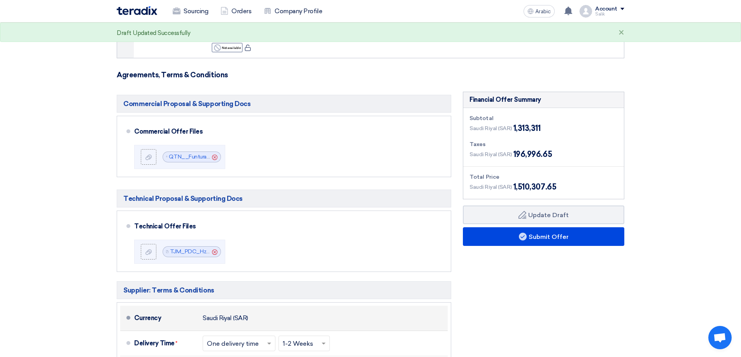
scroll to position [1672, 0]
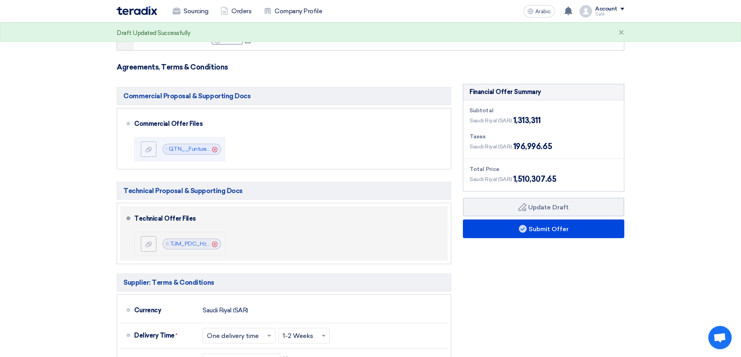
click at [216, 242] on use at bounding box center [214, 244] width 5 height 5
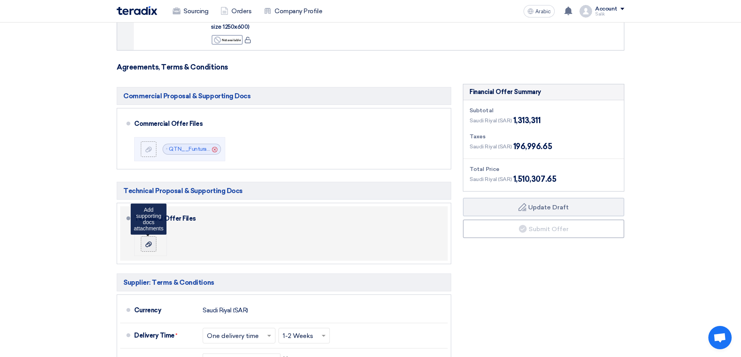
click at [153, 240] on div at bounding box center [148, 244] width 9 height 8
click at [0, 0] on input "file" at bounding box center [0, 0] width 0 height 0
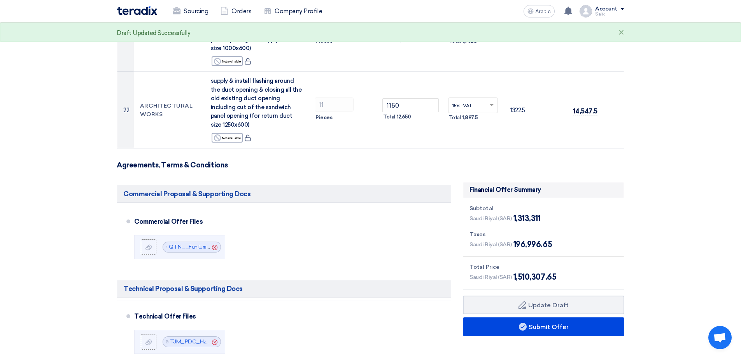
scroll to position [1564, 0]
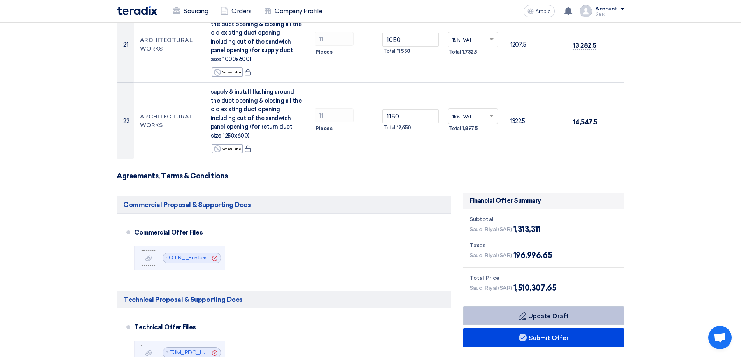
click at [569, 313] on font "Update Draft" at bounding box center [548, 316] width 40 height 7
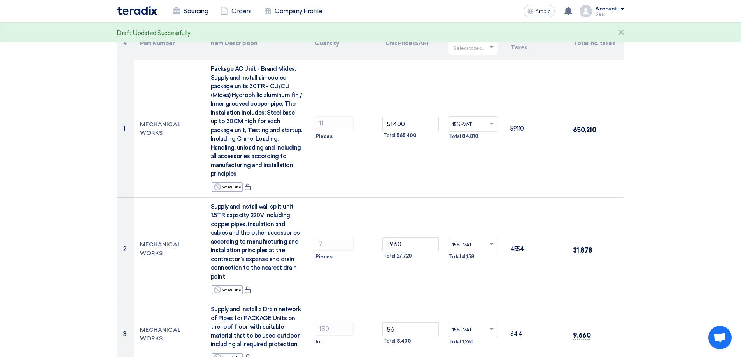
scroll to position [0, 0]
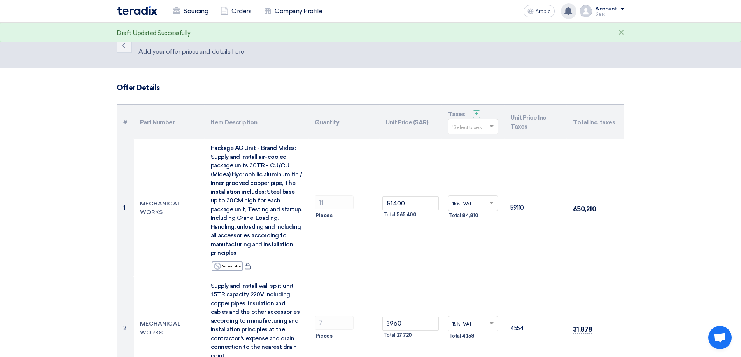
click at [566, 11] on icon at bounding box center [568, 11] width 9 height 9
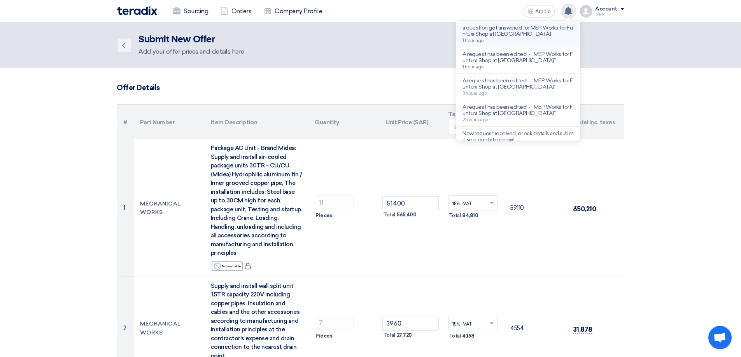
click at [522, 30] on font "a question got answered for MEP Works for Funtura Shop at [GEOGRAPHIC_DATA]" at bounding box center [517, 31] width 110 height 13
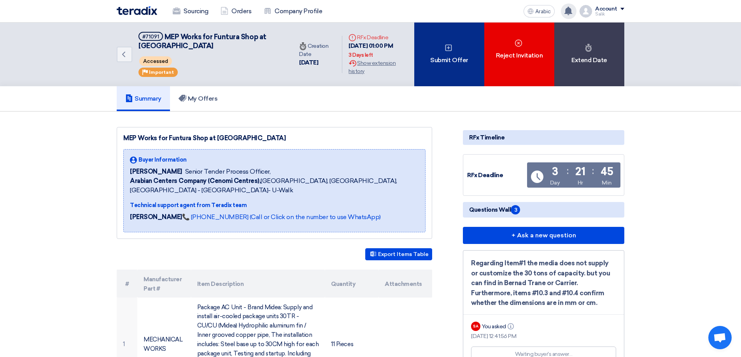
click at [454, 60] on font "Submit Offer" at bounding box center [449, 59] width 38 height 7
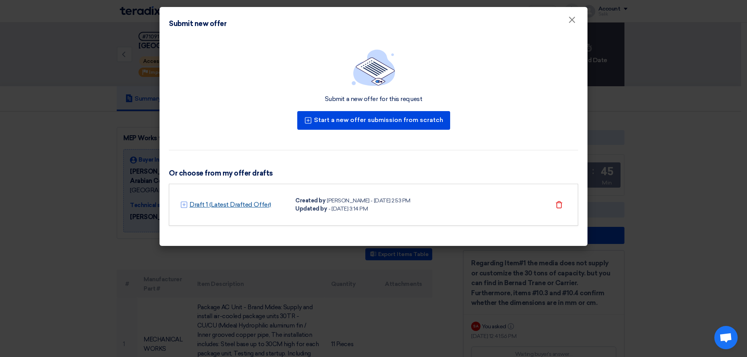
click at [205, 205] on font "Draft 1 (Latest Drafted Offer)" at bounding box center [230, 204] width 82 height 7
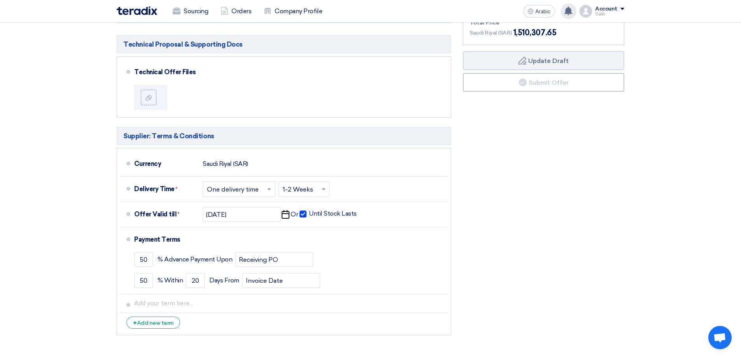
scroll to position [1816, 0]
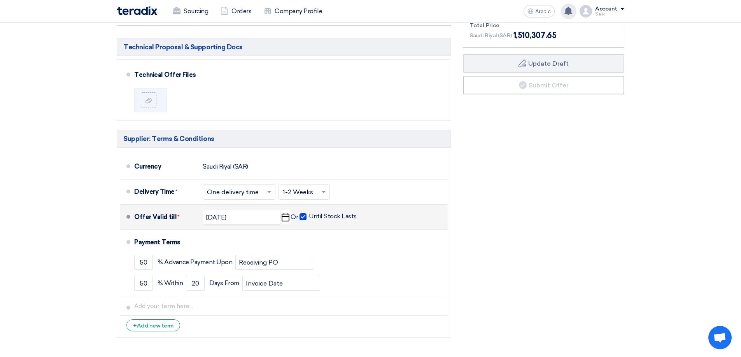
click at [131, 205] on li "Offer Valid till * [DATE] Pick a date Or Until Stock Lasts" at bounding box center [283, 217] width 327 height 25
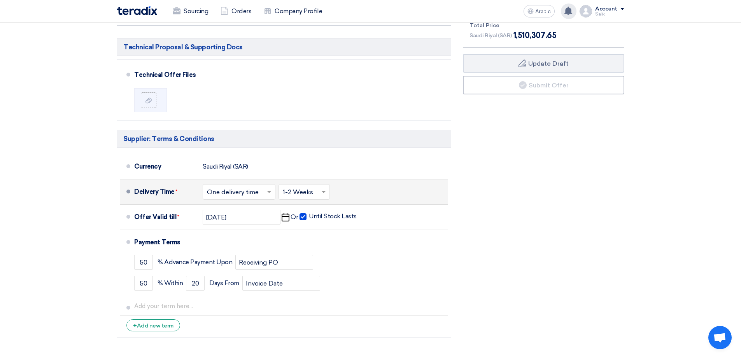
click at [127, 190] on span at bounding box center [128, 192] width 4 height 4
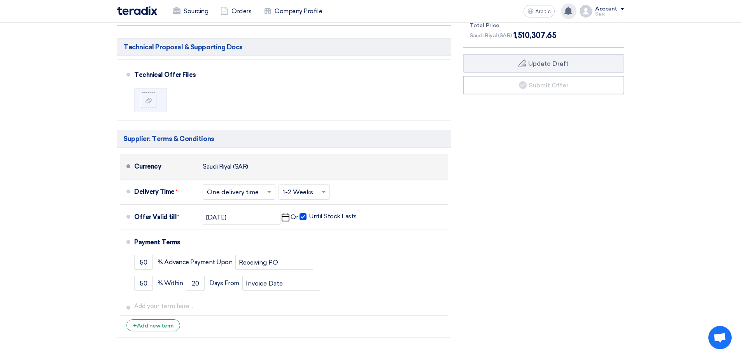
click at [128, 165] on span at bounding box center [128, 167] width 4 height 4
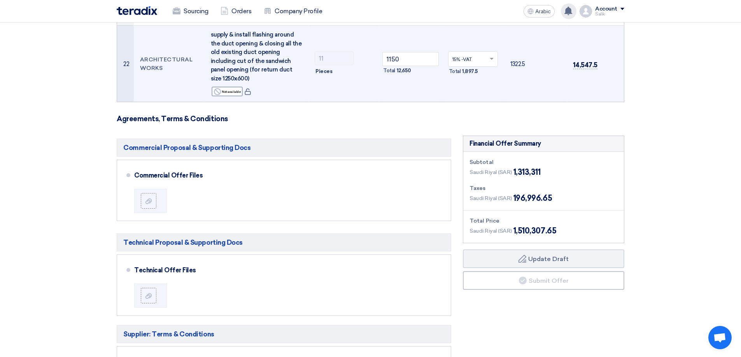
scroll to position [1622, 0]
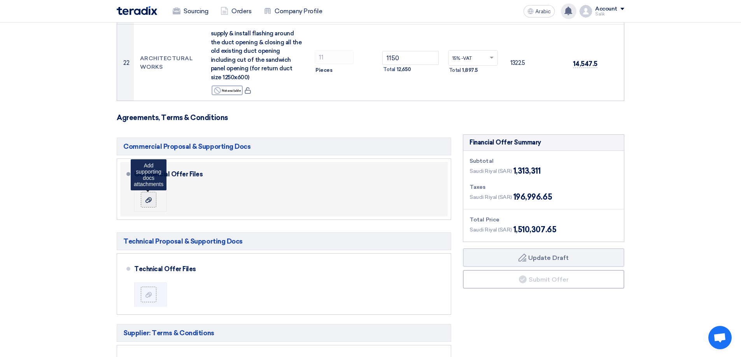
click at [146, 197] on icon at bounding box center [148, 200] width 6 height 6
click at [0, 0] on input "file" at bounding box center [0, 0] width 0 height 0
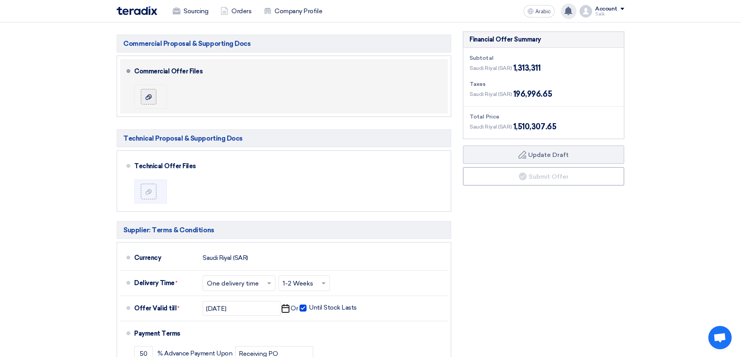
scroll to position [1711, 0]
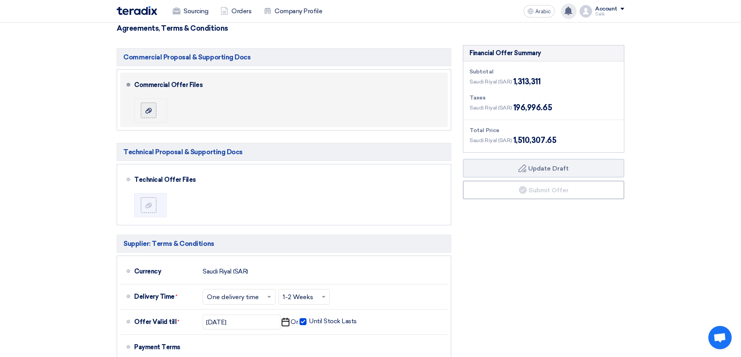
click at [153, 103] on label at bounding box center [149, 111] width 16 height 16
click at [0, 0] on input "file" at bounding box center [0, 0] width 0 height 0
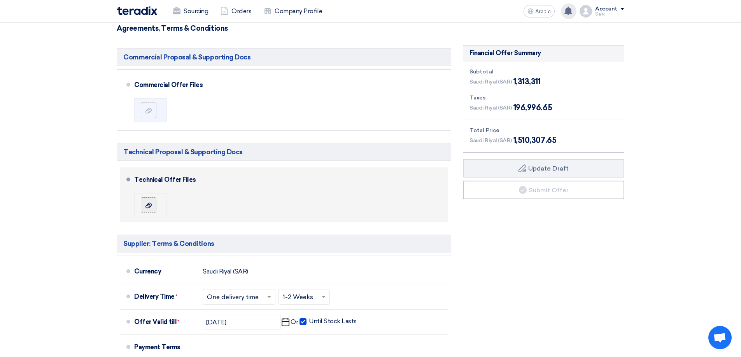
click at [153, 198] on label at bounding box center [149, 206] width 16 height 16
click at [0, 0] on input "file" at bounding box center [0, 0] width 0 height 0
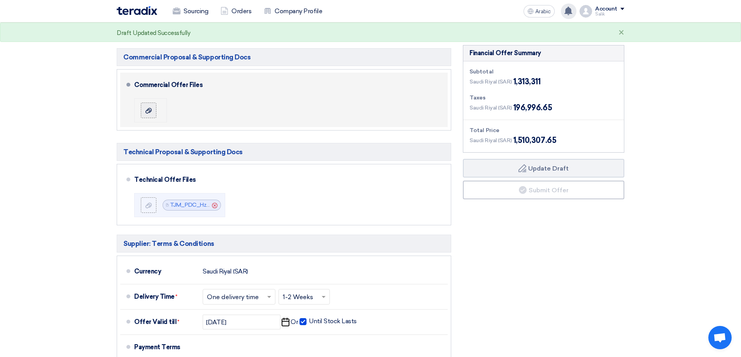
click at [143, 103] on label at bounding box center [149, 111] width 16 height 16
click at [0, 0] on input "file" at bounding box center [0, 0] width 0 height 0
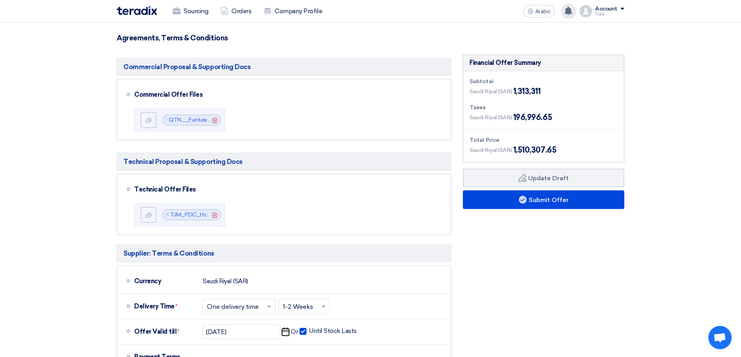
scroll to position [1634, 0]
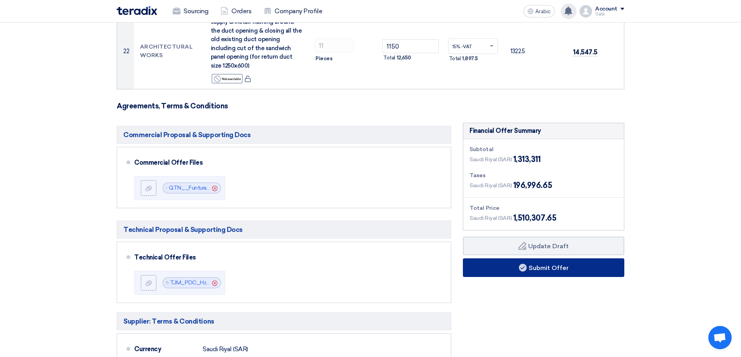
click at [562, 264] on font "Submit Offer" at bounding box center [549, 267] width 40 height 7
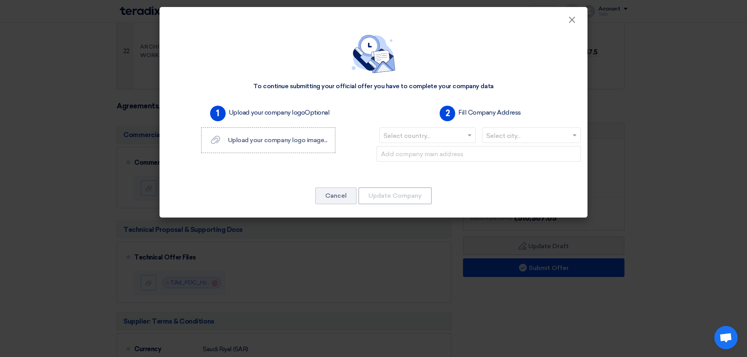
click at [452, 136] on input "text" at bounding box center [423, 136] width 80 height 13
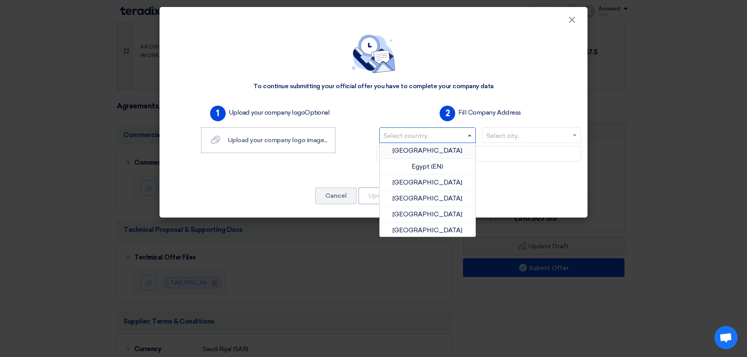
click at [467, 135] on span at bounding box center [471, 135] width 10 height 9
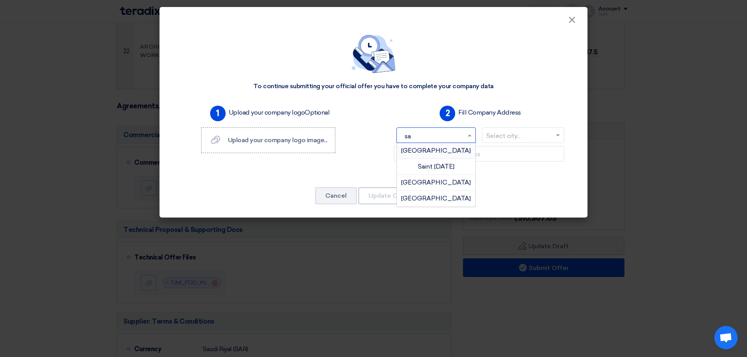
type input "sau"
click at [429, 147] on font "[GEOGRAPHIC_DATA]" at bounding box center [436, 150] width 70 height 7
click at [537, 135] on input "text" at bounding box center [527, 136] width 83 height 13
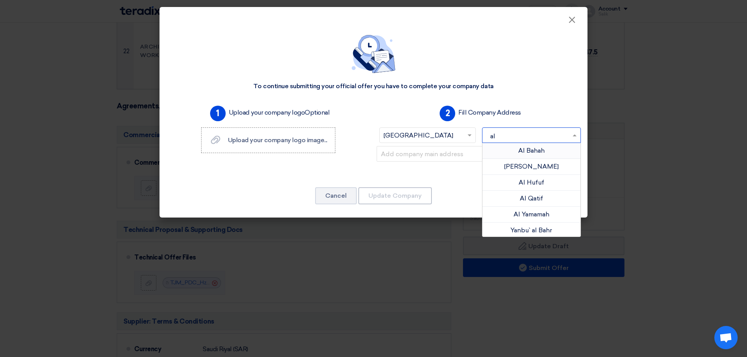
type input "a"
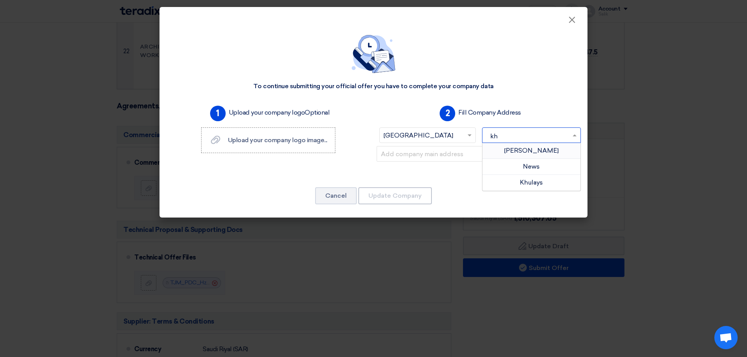
type input "k"
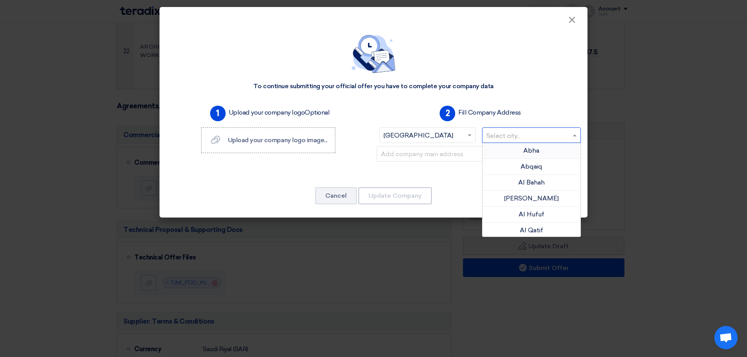
click at [445, 166] on div at bounding box center [478, 160] width 210 height 28
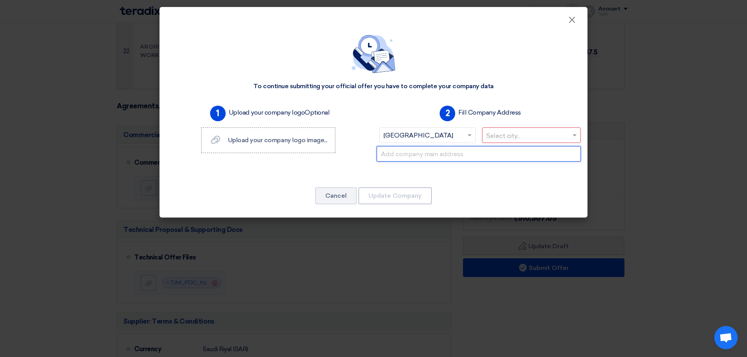
click at [404, 158] on input "text" at bounding box center [478, 154] width 204 height 16
click at [521, 133] on input "text" at bounding box center [527, 136] width 83 height 13
type input "n"
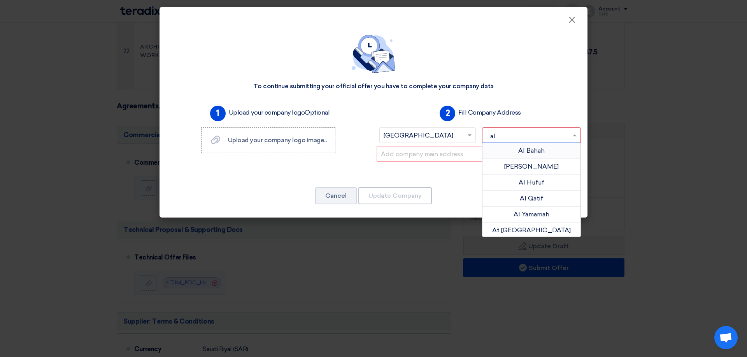
type input "a"
click at [572, 18] on font "×" at bounding box center [572, 22] width 8 height 16
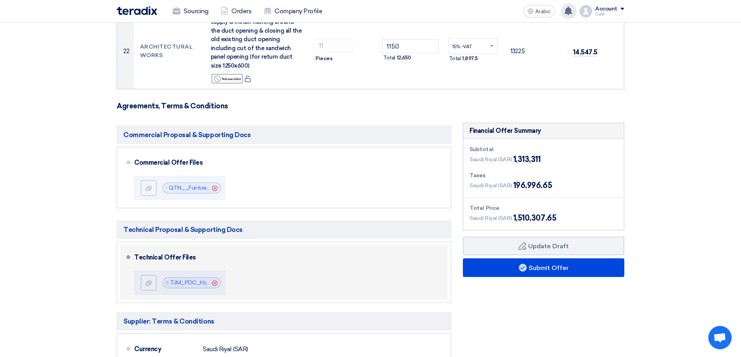
click at [215, 281] on icon "Cancel" at bounding box center [214, 283] width 5 height 5
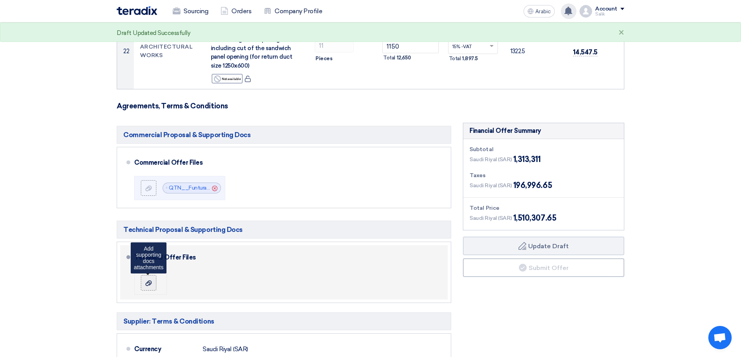
click at [153, 279] on div at bounding box center [148, 283] width 9 height 8
click at [0, 0] on input "file" at bounding box center [0, 0] width 0 height 0
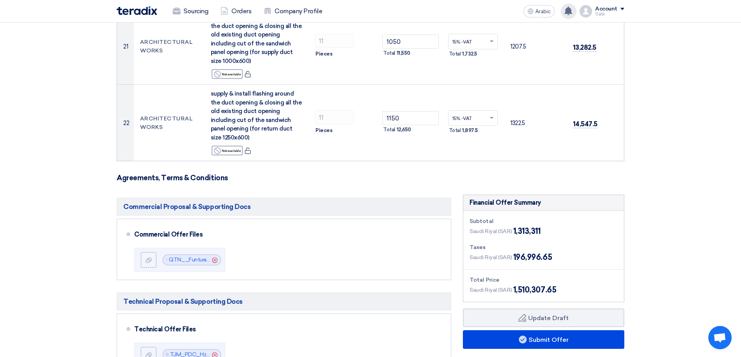
scroll to position [1595, 0]
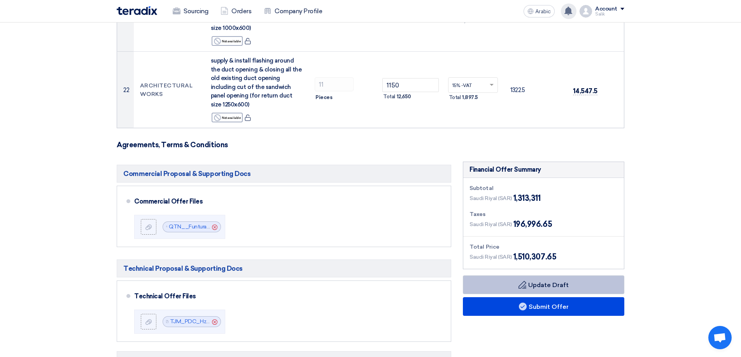
click at [541, 282] on font "Update Draft" at bounding box center [548, 285] width 40 height 7
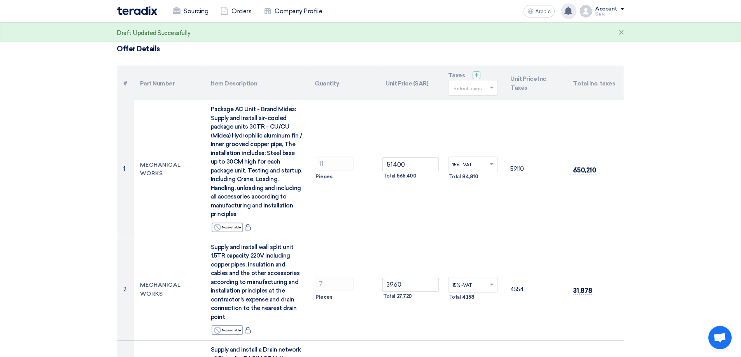
scroll to position [0, 0]
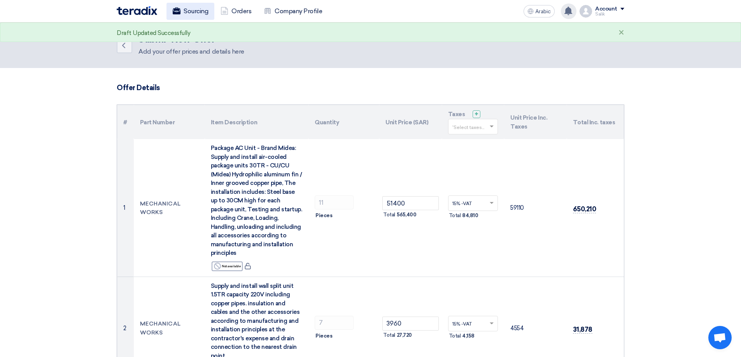
click at [182, 14] on link "Sourcing" at bounding box center [190, 11] width 48 height 17
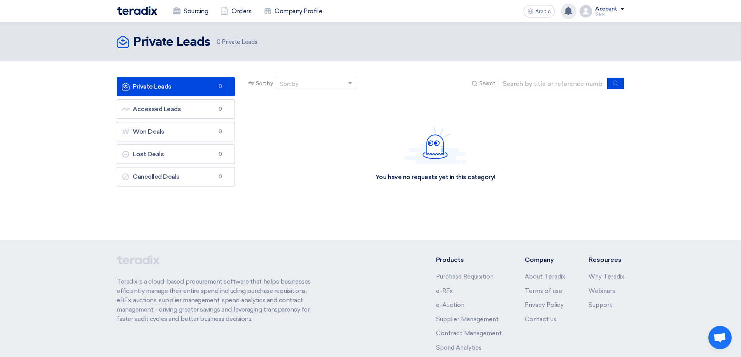
click at [570, 11] on use at bounding box center [568, 11] width 8 height 9
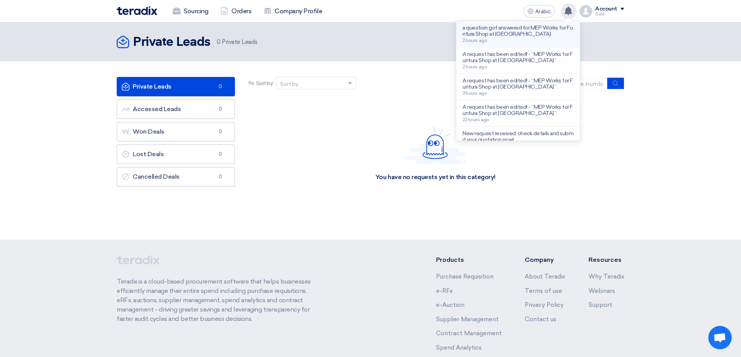
click at [508, 37] on div "a question got answered for MEP Works for Funtura Shop at [GEOGRAPHIC_DATA] 2 h…" at bounding box center [517, 34] width 111 height 18
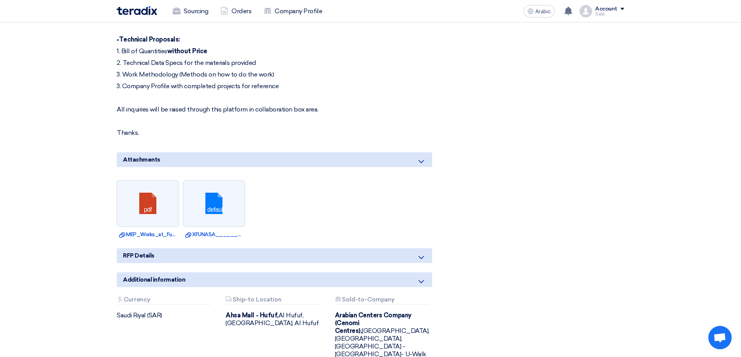
scroll to position [1361, 0]
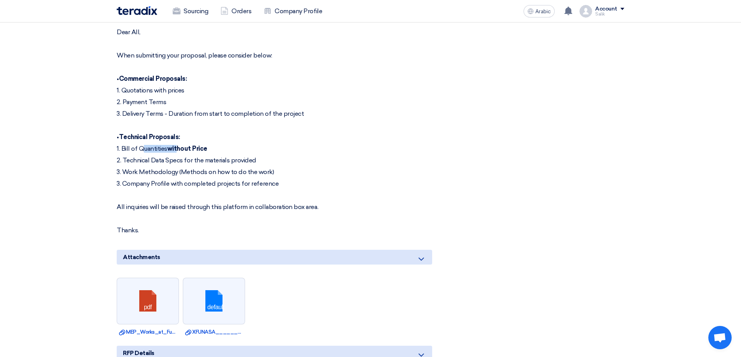
drag, startPoint x: 133, startPoint y: 130, endPoint x: 189, endPoint y: 131, distance: 56.0
click at [189, 145] on p "1. Bill of Quantities without Price" at bounding box center [274, 149] width 315 height 8
drag, startPoint x: 127, startPoint y: 120, endPoint x: 173, endPoint y: 127, distance: 46.4
click at [180, 133] on p "• Technical Proposals:" at bounding box center [274, 137] width 315 height 8
click at [167, 145] on font "1. Bill of Quantities" at bounding box center [142, 148] width 51 height 7
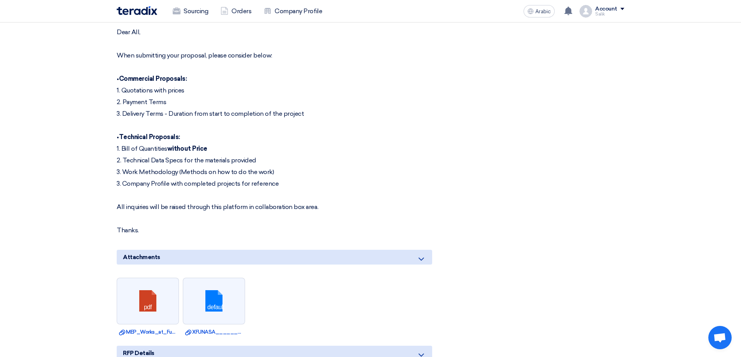
drag, startPoint x: 149, startPoint y: 74, endPoint x: 195, endPoint y: 74, distance: 46.3
click at [184, 87] on font "1. Quotations with prices" at bounding box center [151, 90] width 68 height 7
drag, startPoint x: 138, startPoint y: 85, endPoint x: 186, endPoint y: 85, distance: 47.5
click at [186, 98] on p "2. Payment Terms" at bounding box center [274, 102] width 315 height 8
drag, startPoint x: 138, startPoint y: 96, endPoint x: 214, endPoint y: 100, distance: 75.2
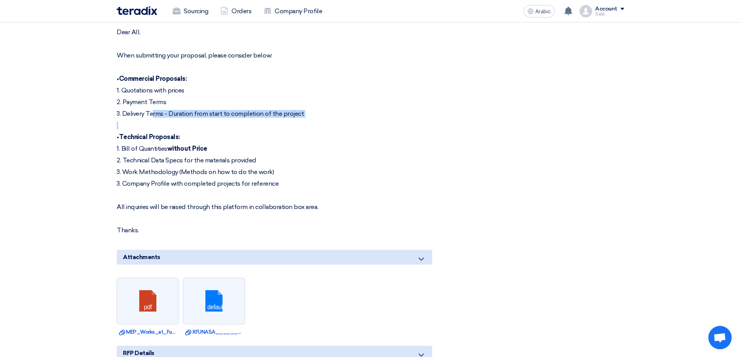
click at [214, 100] on div "Dear All, When submitting your proposal, please consider below: • Commercial Pr…" at bounding box center [274, 131] width 315 height 206
click at [285, 103] on div "Dear All, When submitting your proposal, please consider below: • Commercial Pr…" at bounding box center [274, 131] width 315 height 206
click at [295, 114] on div "Dear All, When submitting your proposal, please consider below: • Commercial Pr…" at bounding box center [274, 131] width 315 height 206
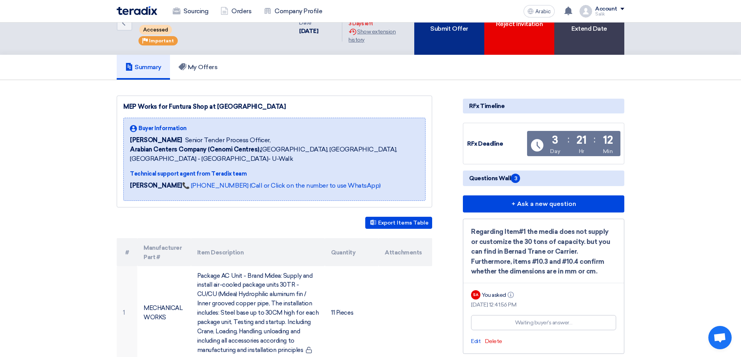
scroll to position [0, 0]
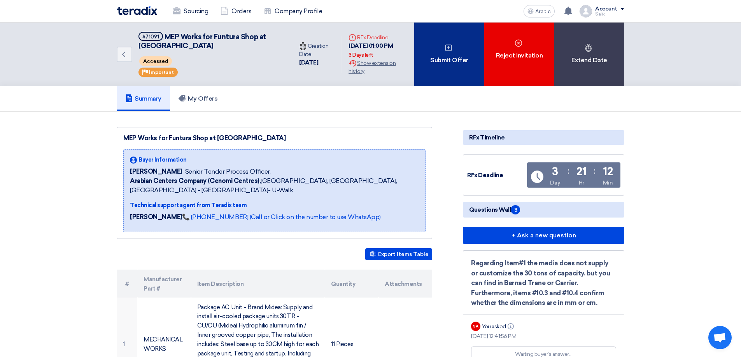
click at [460, 51] on div "Submit Offer" at bounding box center [449, 55] width 70 height 64
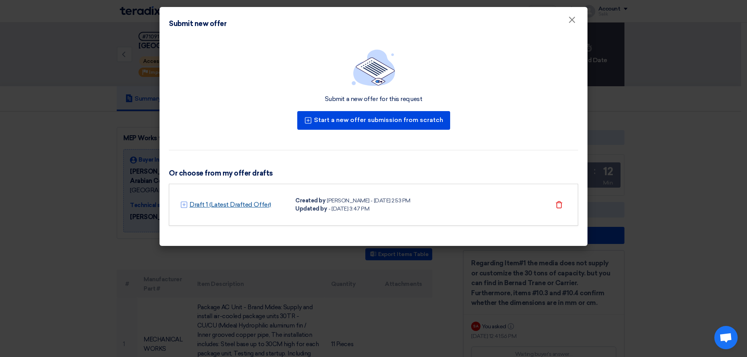
click at [223, 203] on font "Draft 1 (Latest Drafted Offer)" at bounding box center [230, 204] width 82 height 7
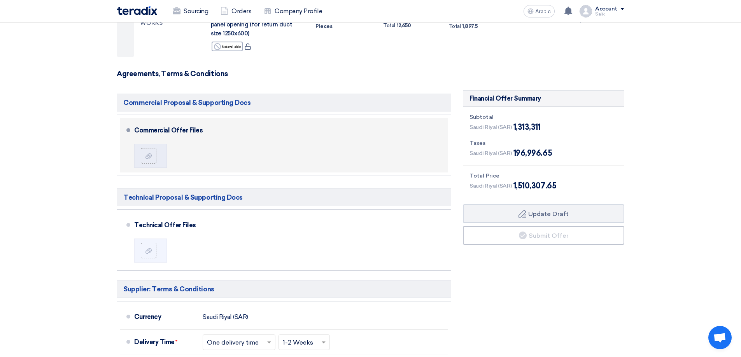
scroll to position [1651, 0]
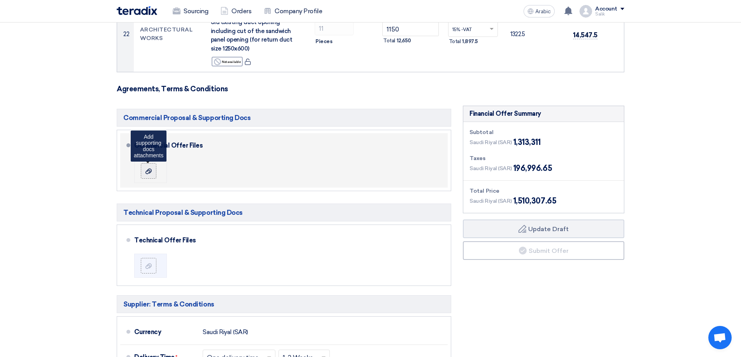
click at [151, 163] on label at bounding box center [149, 171] width 16 height 16
click at [0, 0] on input "file" at bounding box center [0, 0] width 0 height 0
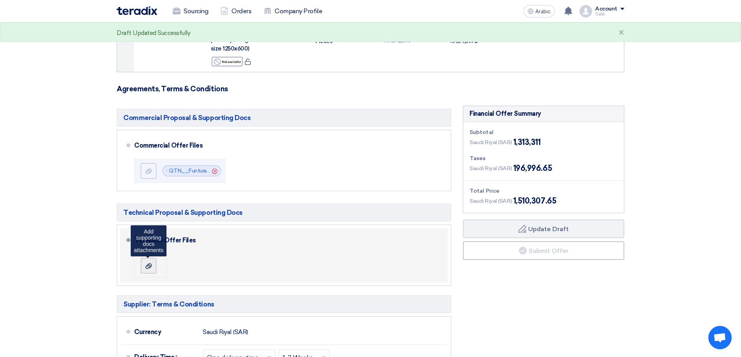
click at [144, 258] on label at bounding box center [149, 266] width 16 height 16
click at [0, 0] on input "file" at bounding box center [0, 0] width 0 height 0
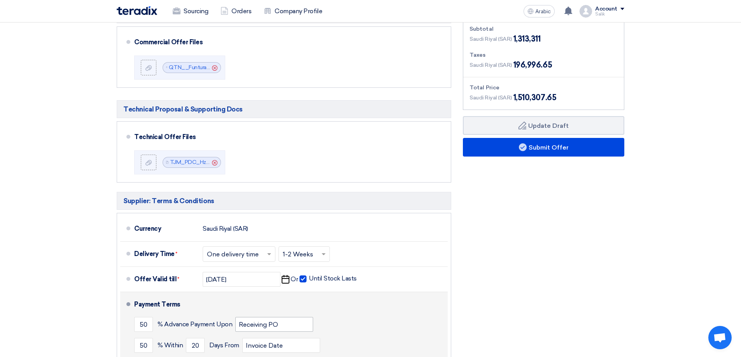
scroll to position [1767, 0]
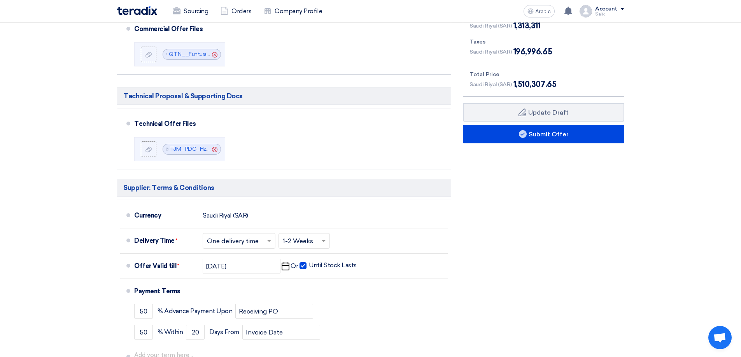
click at [516, 244] on div "Financial Offer Summary Subtotal [GEOGRAPHIC_DATA] (SAR) 1,313,311 Taxes Draft" at bounding box center [543, 190] width 173 height 402
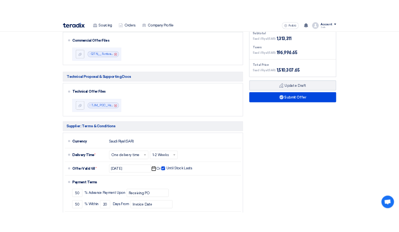
scroll to position [1672, 0]
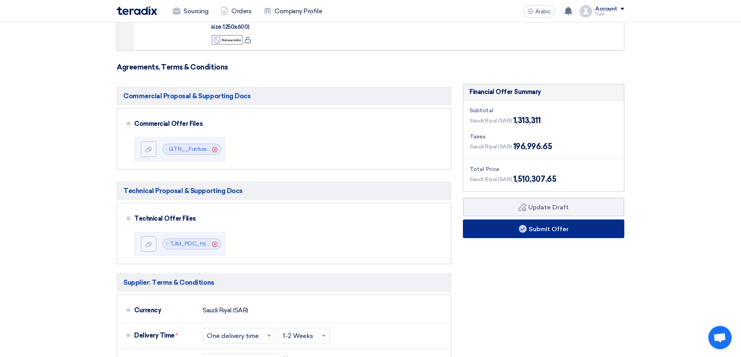
click at [525, 220] on button "Submit Offer" at bounding box center [543, 229] width 161 height 19
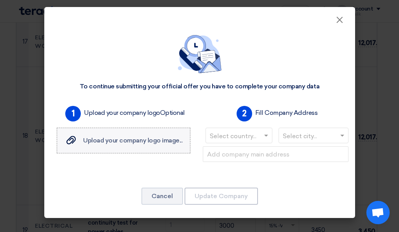
click at [136, 141] on font "Upload your company logo image..." at bounding box center [132, 140] width 99 height 7
click at [0, 0] on input "Upload your company logo image... Upload your company logo image..." at bounding box center [0, 0] width 0 height 0
click at [272, 137] on div "Select country..." at bounding box center [239, 136] width 67 height 16
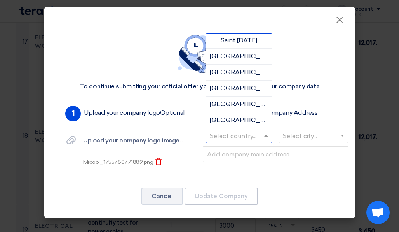
scroll to position [1945, 0]
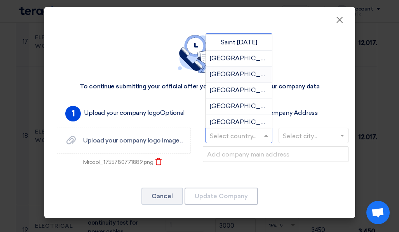
click at [236, 73] on font "[GEOGRAPHIC_DATA]" at bounding box center [245, 73] width 70 height 7
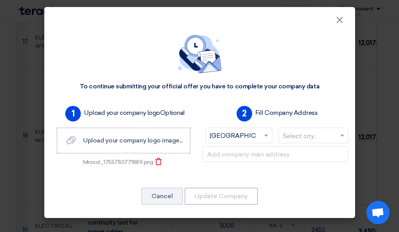
click at [316, 137] on input "text" at bounding box center [310, 136] width 54 height 13
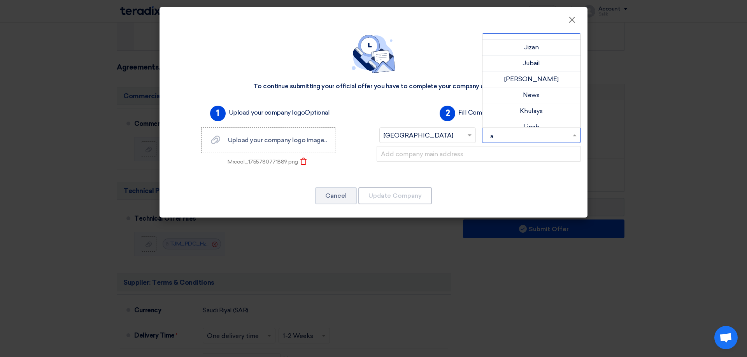
scroll to position [0, 0]
type input "a"
type input "khobar"
click at [523, 118] on font "News" at bounding box center [531, 119] width 17 height 7
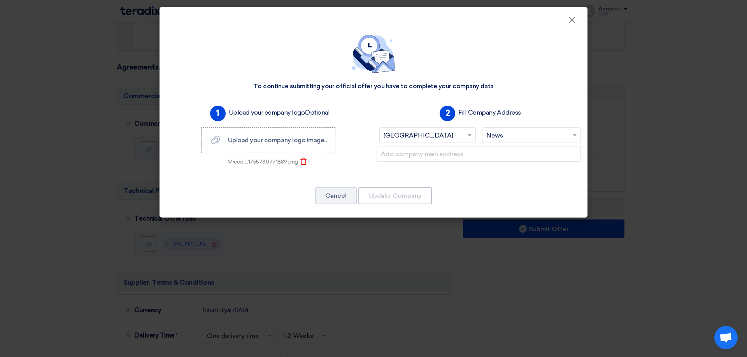
click at [543, 137] on input "text" at bounding box center [527, 136] width 83 height 13
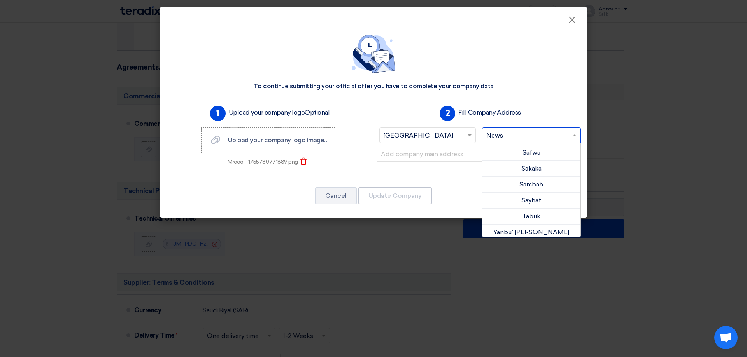
scroll to position [528, 0]
click at [581, 186] on div "To continue submitting your official offer you have to complete your company da…" at bounding box center [373, 121] width 428 height 193
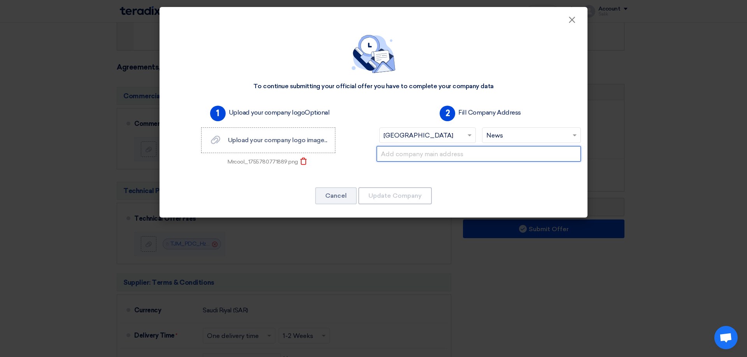
click at [426, 156] on input "text" at bounding box center [478, 154] width 204 height 16
type input "Al Thouqbah Industrial KSA"
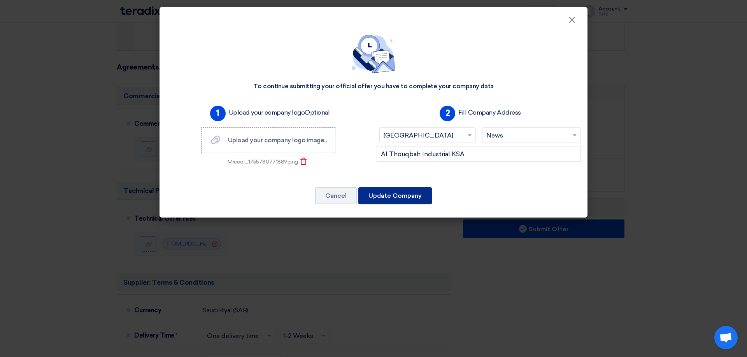
click at [391, 198] on font "Update Company" at bounding box center [394, 195] width 53 height 7
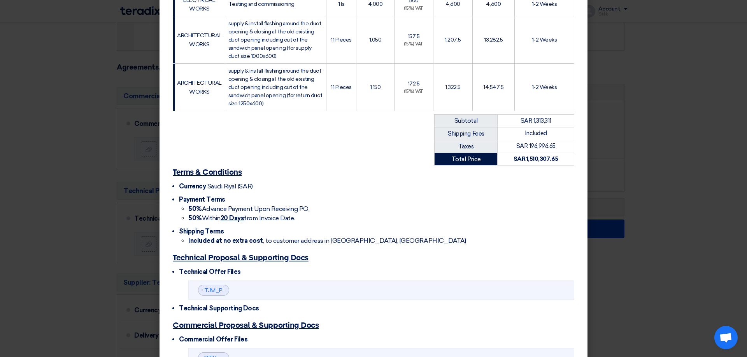
scroll to position [1142, 0]
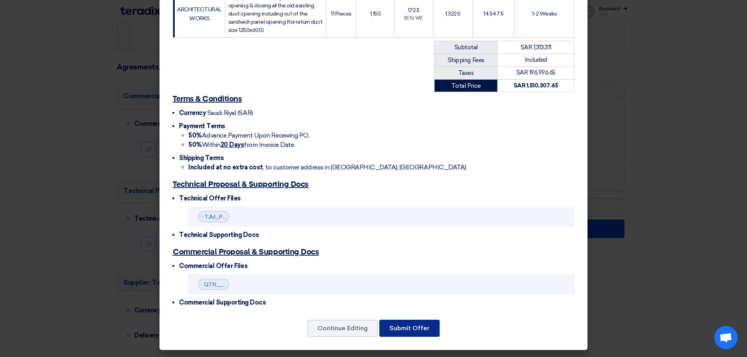
click at [394, 334] on button "Submit Offer" at bounding box center [409, 328] width 60 height 17
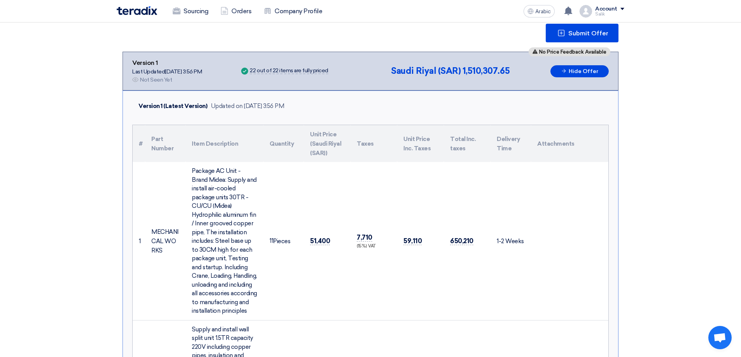
scroll to position [48, 0]
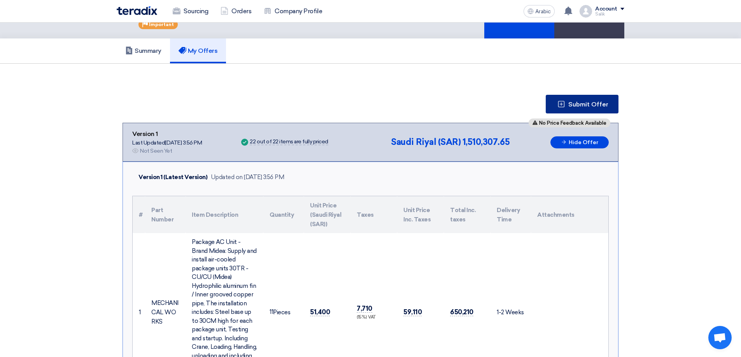
click at [588, 101] on font "Submit Offer" at bounding box center [588, 104] width 40 height 7
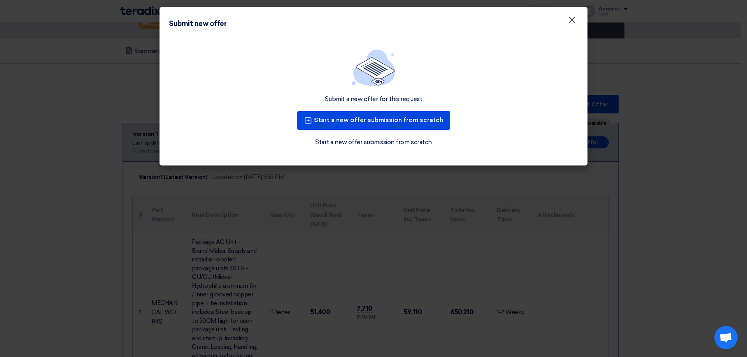
click at [568, 19] on font "×" at bounding box center [572, 22] width 8 height 16
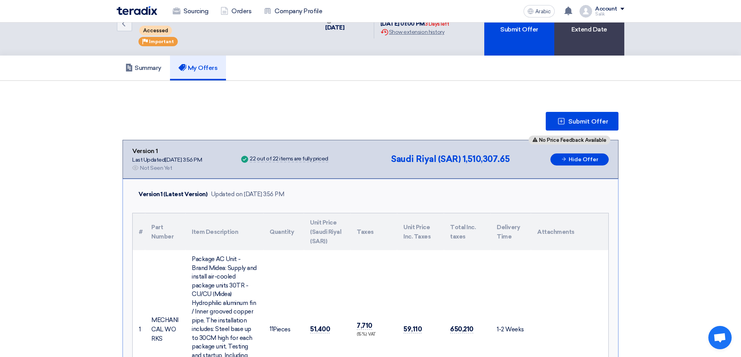
scroll to position [0, 0]
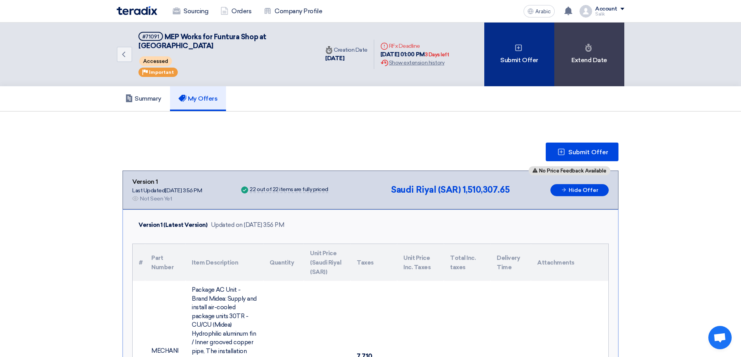
click at [496, 42] on div "Submit Offer" at bounding box center [519, 55] width 70 height 64
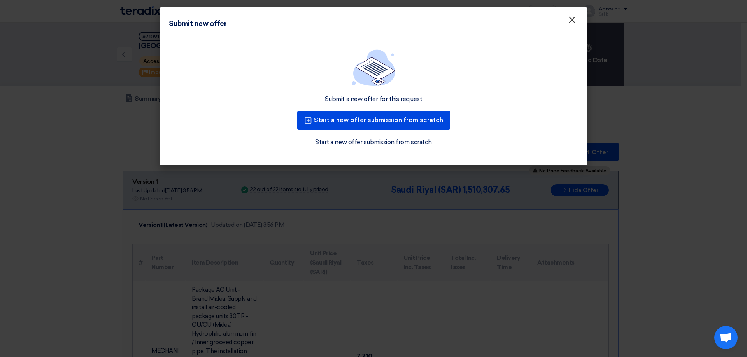
click at [570, 23] on font "×" at bounding box center [572, 22] width 8 height 16
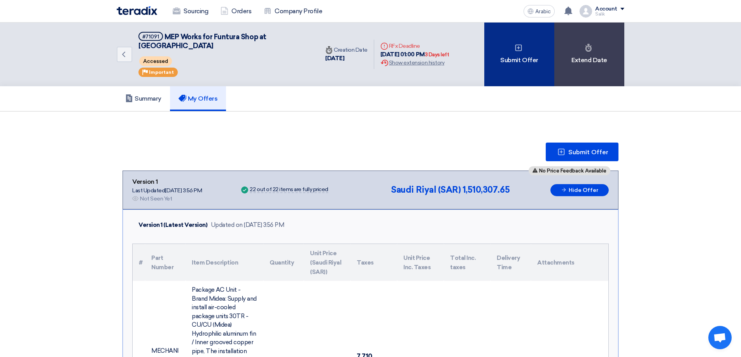
click at [508, 47] on div "Submit Offer" at bounding box center [519, 55] width 70 height 64
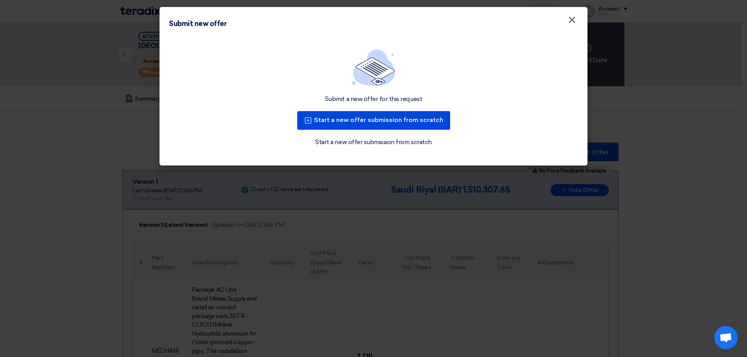
click at [572, 19] on font "×" at bounding box center [572, 22] width 8 height 16
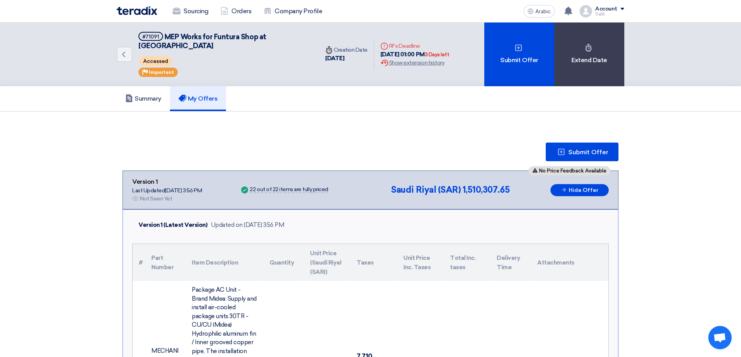
drag, startPoint x: 702, startPoint y: 147, endPoint x: 705, endPoint y: 144, distance: 4.4
